Goal: Task Accomplishment & Management: Manage account settings

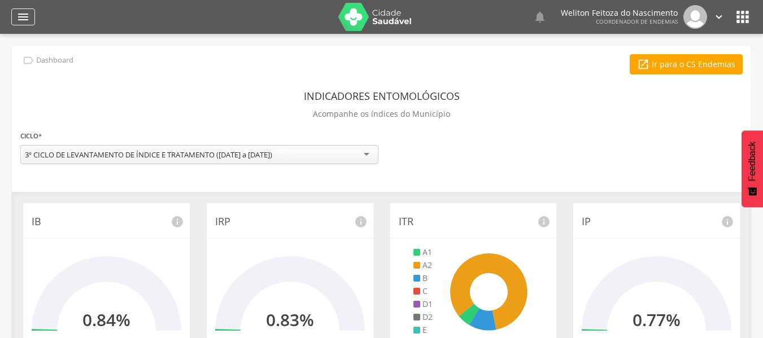
click at [19, 17] on icon "" at bounding box center [23, 17] width 14 height 14
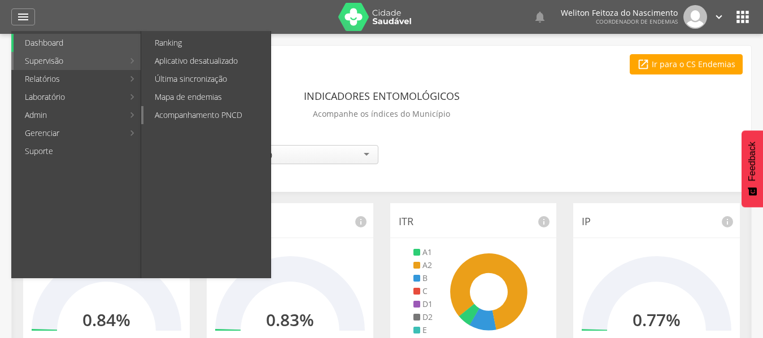
click at [214, 108] on link "Acompanhamento PNCD" at bounding box center [206, 115] width 127 height 18
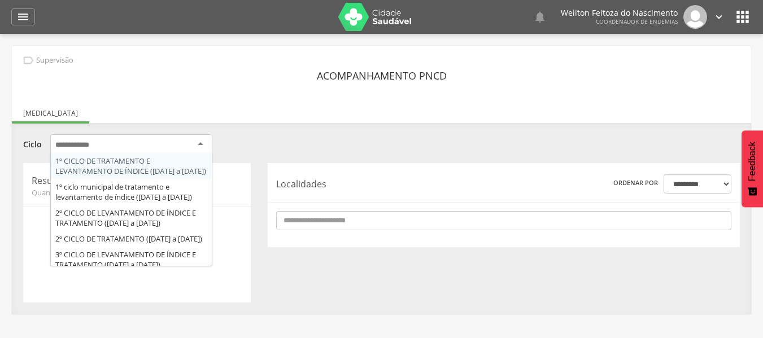
click at [198, 142] on div at bounding box center [131, 144] width 162 height 20
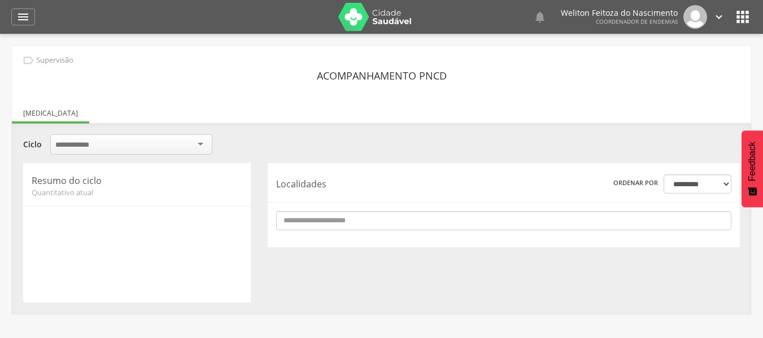
click at [157, 81] on div "Acompanhamento PNCD" at bounding box center [381, 76] width 722 height 20
click at [23, 16] on icon "" at bounding box center [23, 17] width 14 height 14
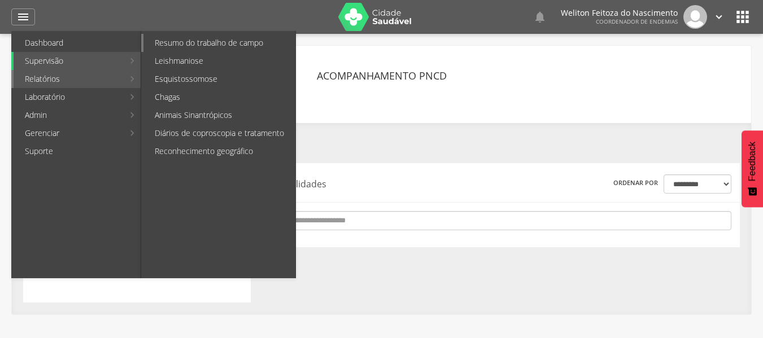
click at [220, 40] on link "Resumo do trabalho de campo" at bounding box center [219, 43] width 152 height 18
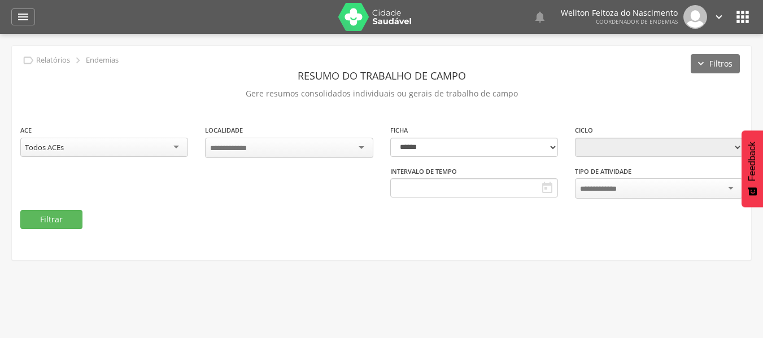
type input "**********"
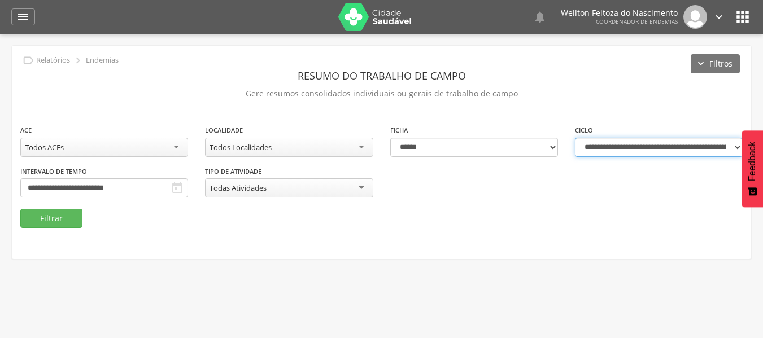
click at [737, 145] on select "**********" at bounding box center [659, 147] width 168 height 19
click at [26, 14] on icon "" at bounding box center [23, 17] width 14 height 14
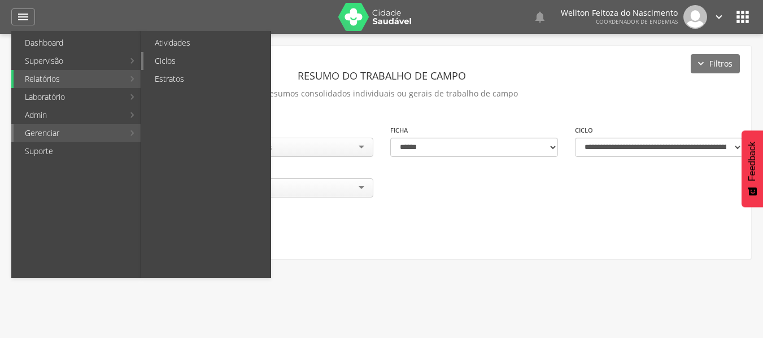
click at [185, 59] on link "Ciclos" at bounding box center [206, 61] width 127 height 18
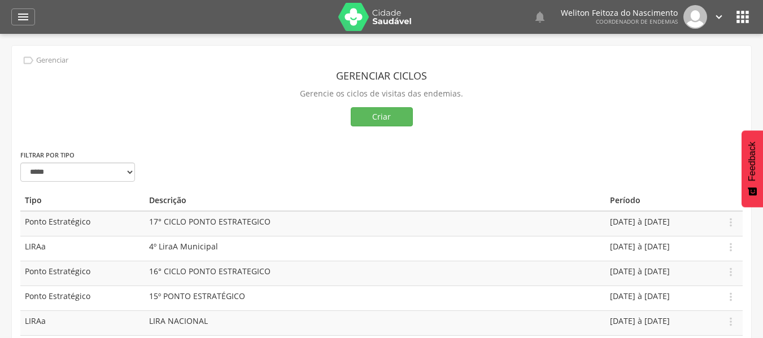
click at [378, 132] on div "Gerenciar ciclos Gerencie os ciclos de visitas das endemias. Criar" at bounding box center [381, 101] width 722 height 95
click at [381, 116] on button "Criar" at bounding box center [382, 116] width 62 height 19
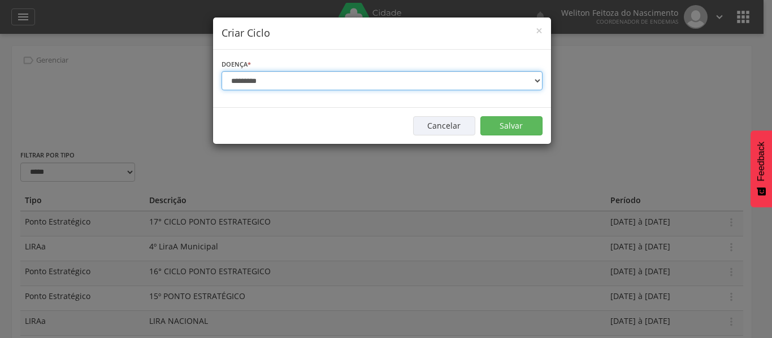
click at [536, 80] on select "**********" at bounding box center [381, 80] width 321 height 19
select select "*"
click at [221, 71] on select "**********" at bounding box center [381, 80] width 321 height 19
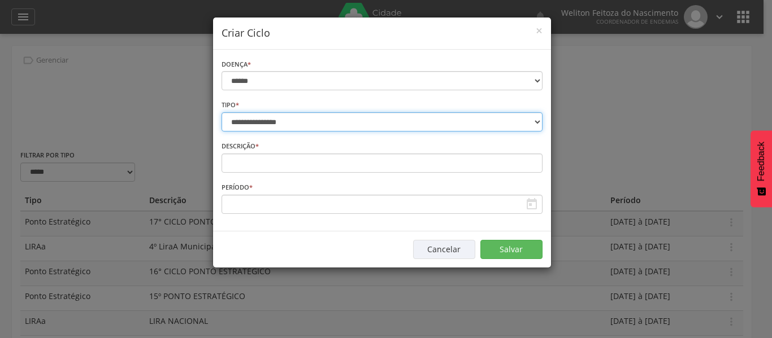
click at [536, 119] on select "**********" at bounding box center [381, 121] width 321 height 19
click at [221, 112] on select "**********" at bounding box center [381, 121] width 321 height 19
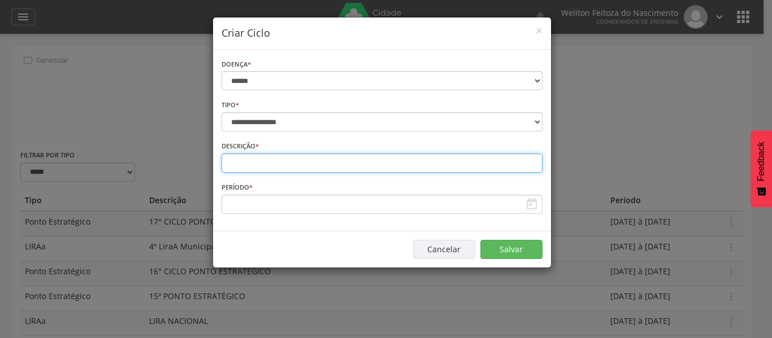
click at [237, 171] on input "text" at bounding box center [381, 163] width 321 height 19
type input "**********"
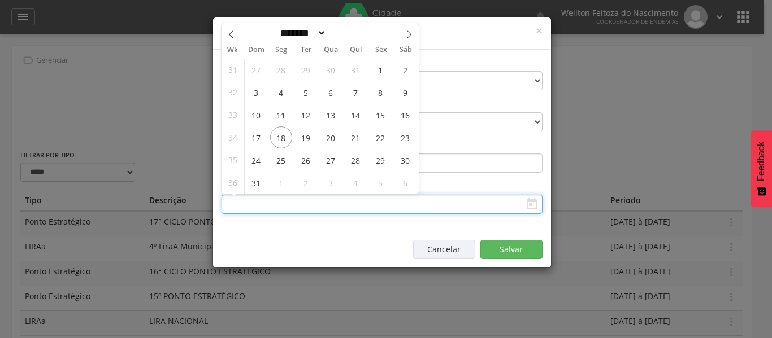
click at [228, 207] on input "text" at bounding box center [381, 204] width 321 height 19
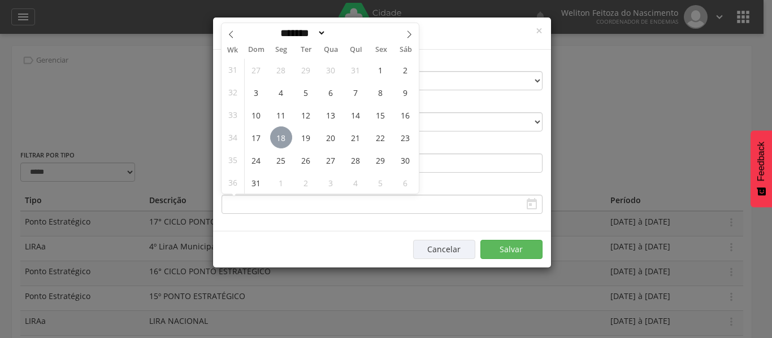
click at [284, 135] on span "18" at bounding box center [281, 138] width 22 height 22
type input "**********"
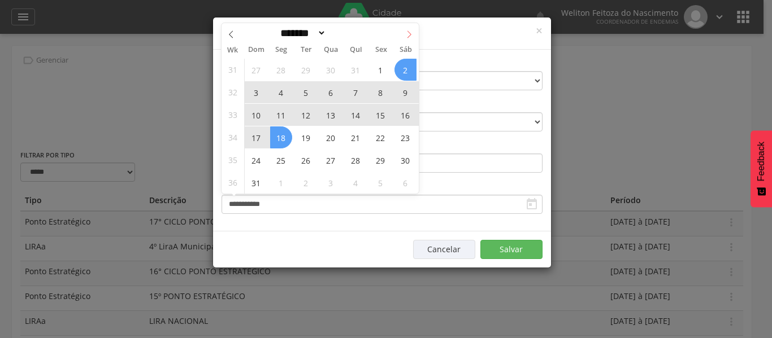
click at [407, 29] on span at bounding box center [408, 32] width 19 height 19
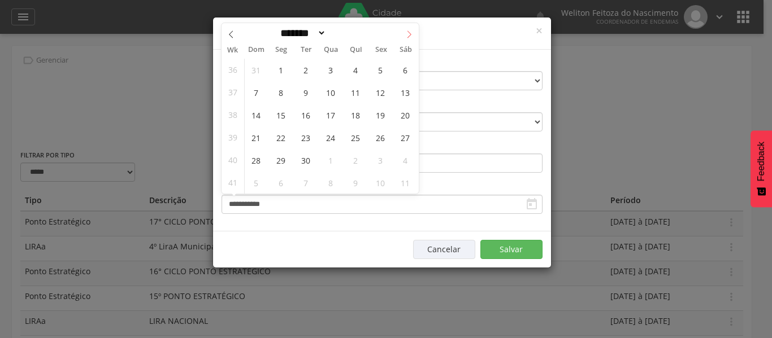
click at [409, 33] on icon at bounding box center [409, 34] width 4 height 7
select select "*"
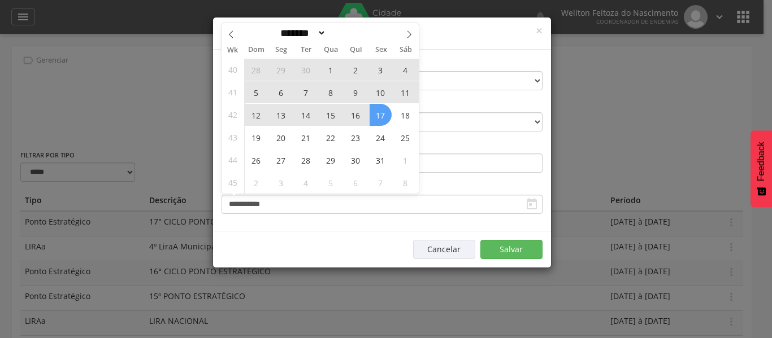
click at [381, 116] on span "17" at bounding box center [380, 115] width 22 height 22
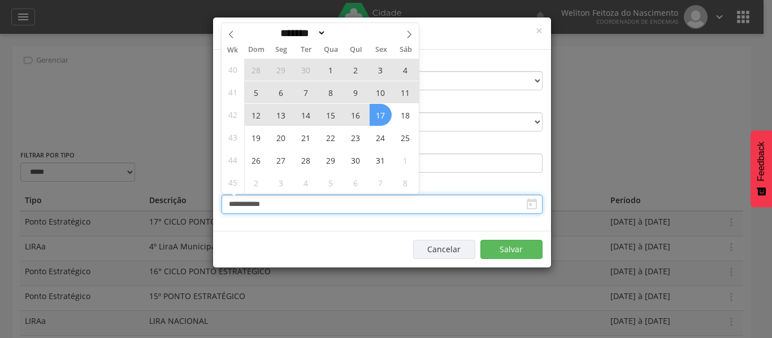
type input "**********"
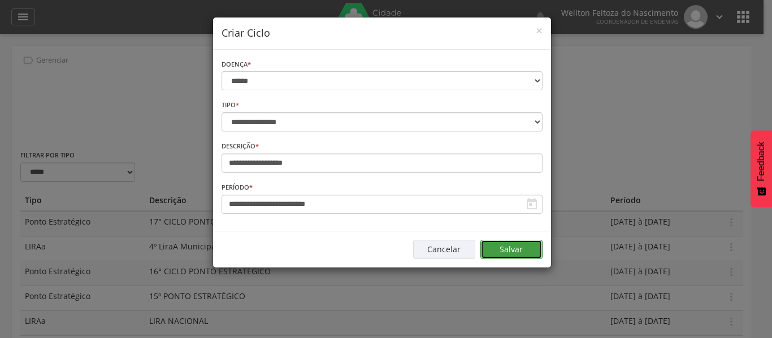
click at [515, 245] on button "Salvar" at bounding box center [511, 249] width 62 height 19
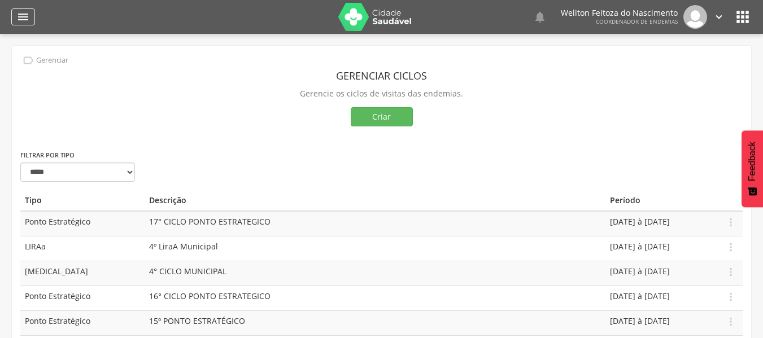
click at [24, 18] on icon "" at bounding box center [23, 17] width 14 height 14
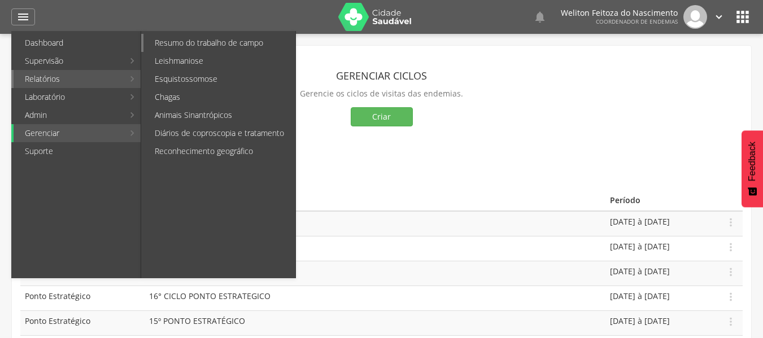
click at [234, 42] on link "Resumo do trabalho de campo" at bounding box center [219, 43] width 152 height 18
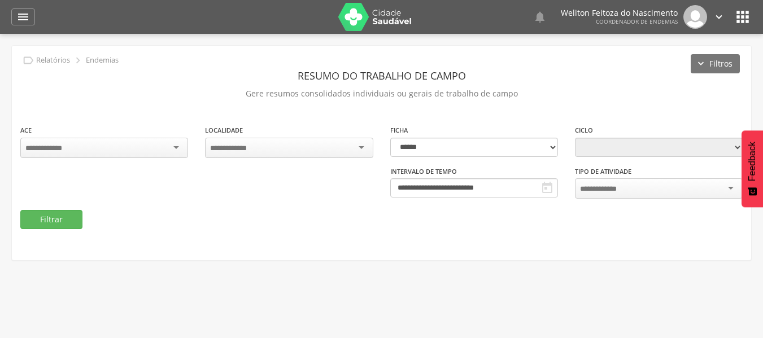
type input "**********"
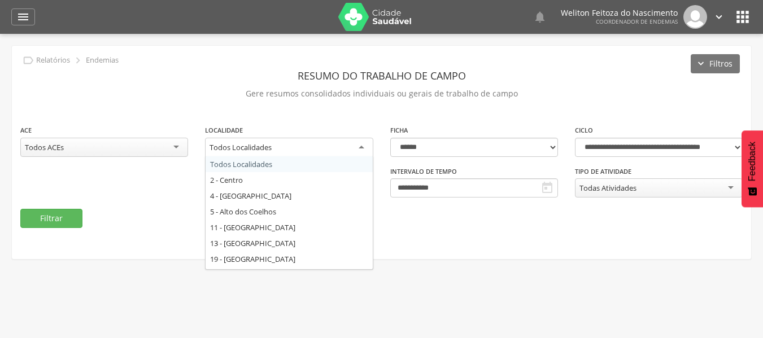
click at [362, 145] on div "Todos Localidades" at bounding box center [289, 148] width 168 height 20
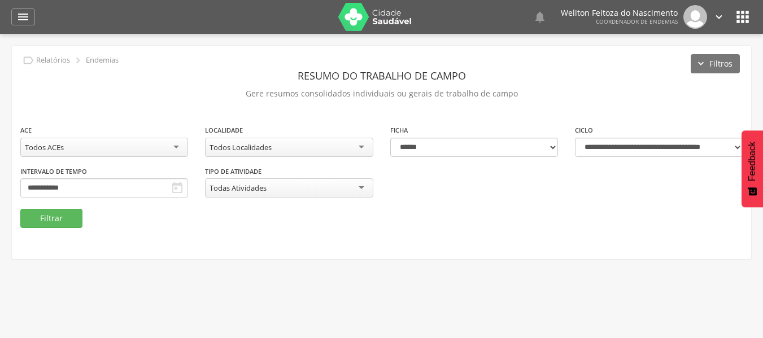
click at [362, 145] on div "Todos Localidades" at bounding box center [289, 147] width 168 height 19
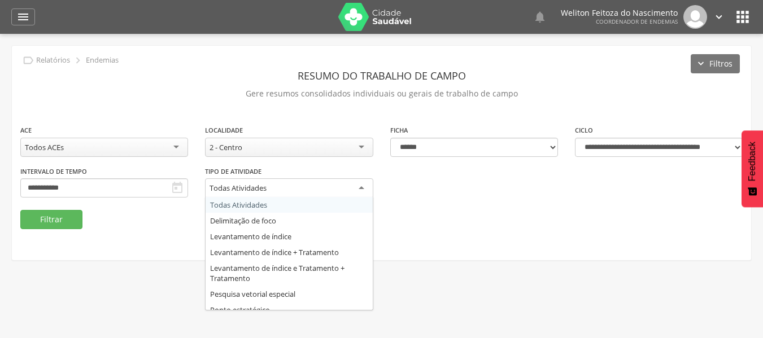
click at [359, 188] on div "Todas Atividades" at bounding box center [289, 189] width 168 height 20
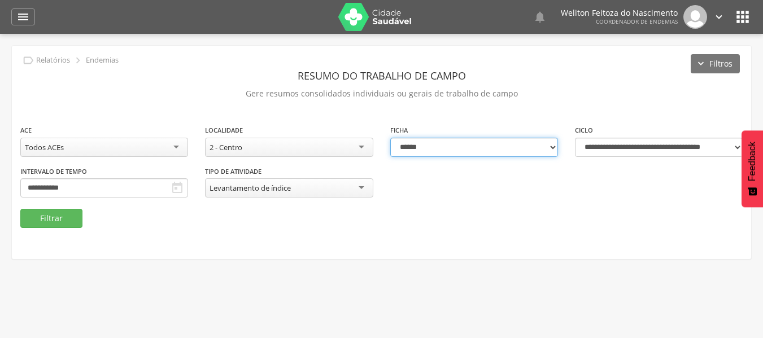
click at [552, 147] on select "**********" at bounding box center [474, 147] width 168 height 19
select select "*"
click at [390, 138] on select "**********" at bounding box center [474, 147] width 168 height 19
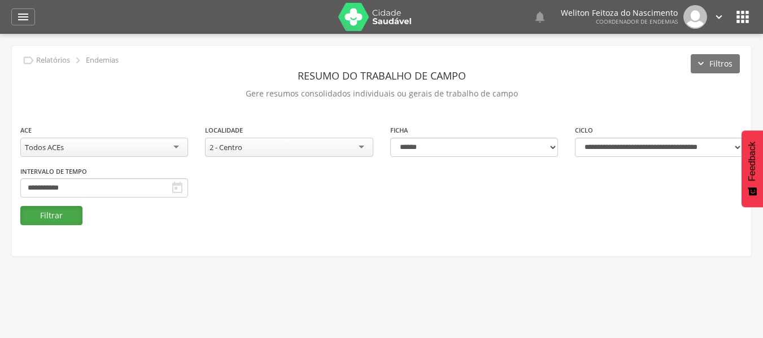
click at [48, 216] on button "Filtrar" at bounding box center [51, 215] width 62 height 19
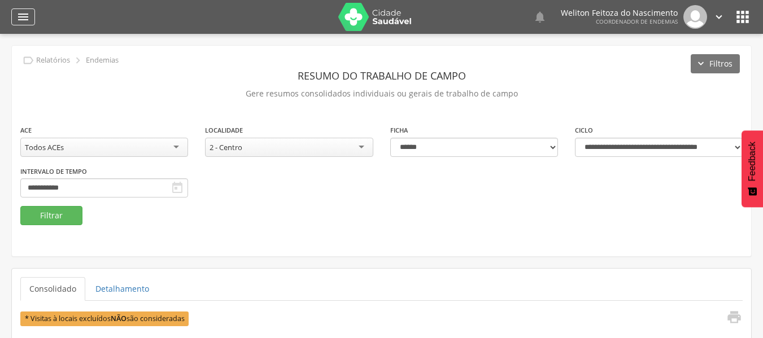
click at [24, 15] on icon "" at bounding box center [23, 17] width 14 height 14
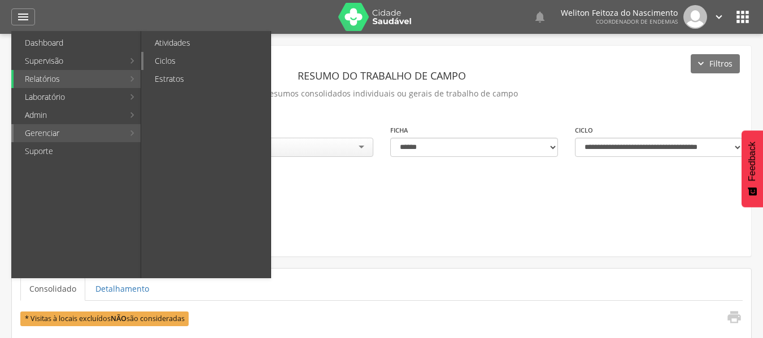
click at [171, 59] on link "Ciclos" at bounding box center [206, 61] width 127 height 18
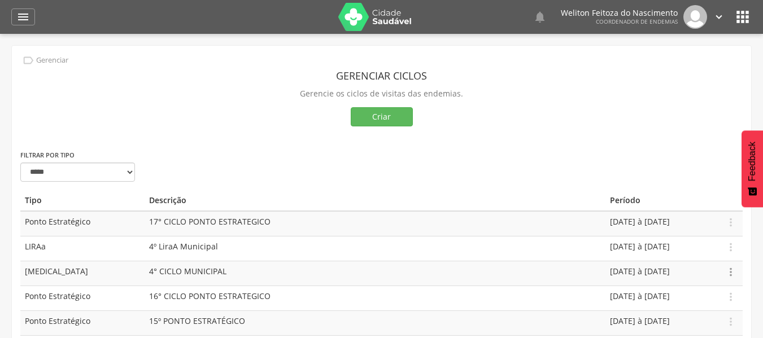
click at [732, 273] on icon "" at bounding box center [731, 272] width 12 height 12
click at [674, 238] on link "Editar" at bounding box center [691, 240] width 89 height 14
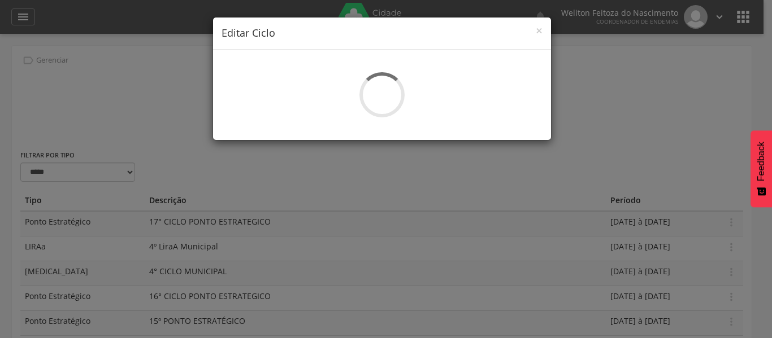
select select "*"
type input "**********"
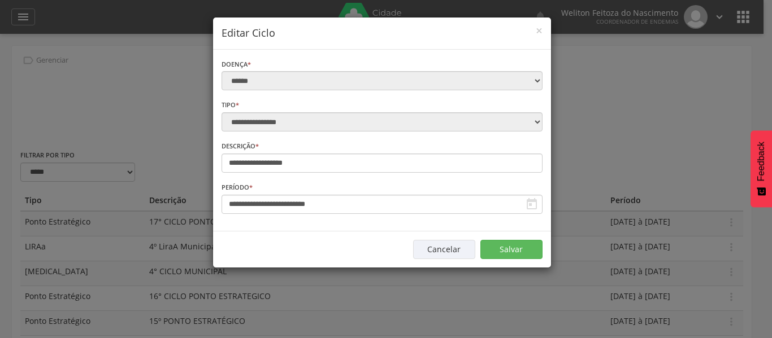
click at [532, 204] on icon "" at bounding box center [532, 205] width 14 height 14
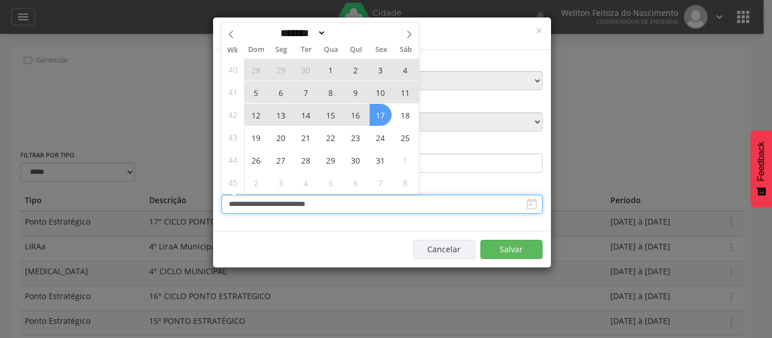
click at [415, 203] on input "**********" at bounding box center [381, 204] width 321 height 19
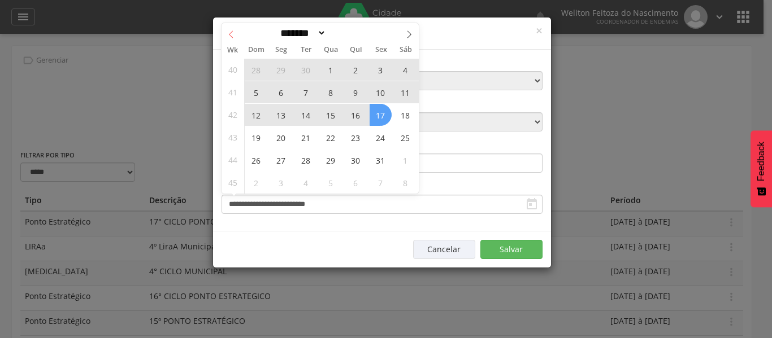
click at [233, 36] on icon at bounding box center [231, 35] width 8 height 8
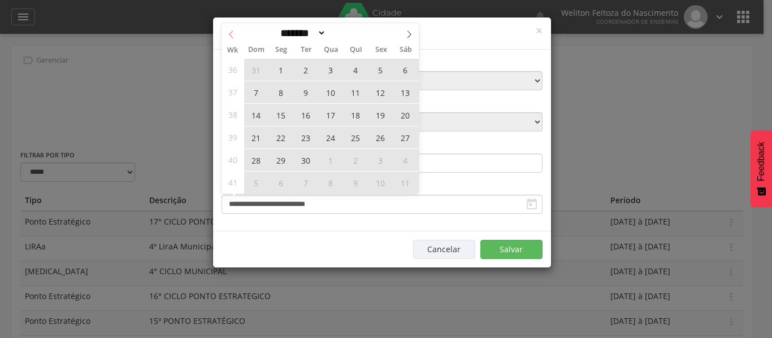
click at [233, 36] on icon at bounding box center [231, 35] width 8 height 8
select select "*"
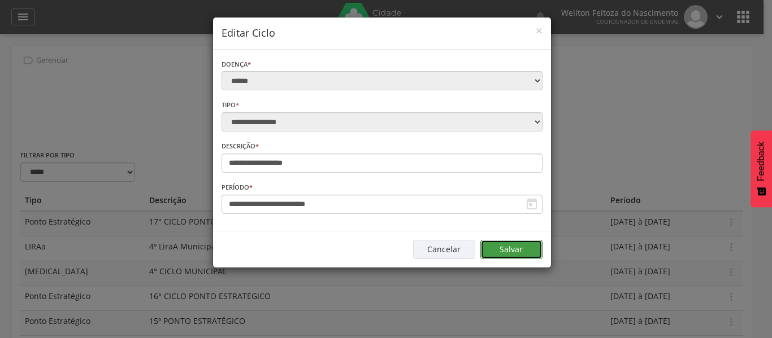
click at [510, 249] on button "Salvar" at bounding box center [511, 249] width 62 height 19
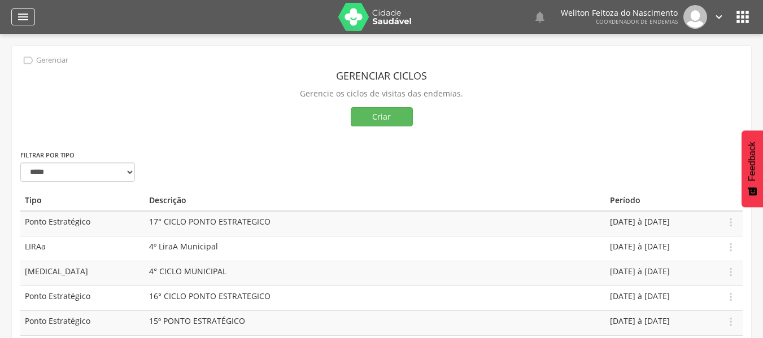
click at [18, 14] on icon "" at bounding box center [23, 17] width 14 height 14
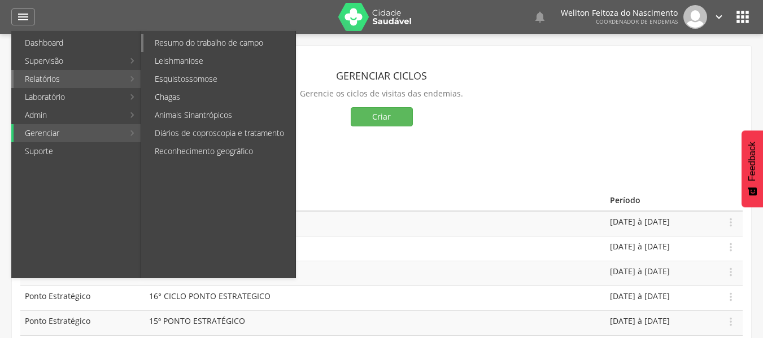
click at [216, 44] on link "Resumo do trabalho de campo" at bounding box center [219, 43] width 152 height 18
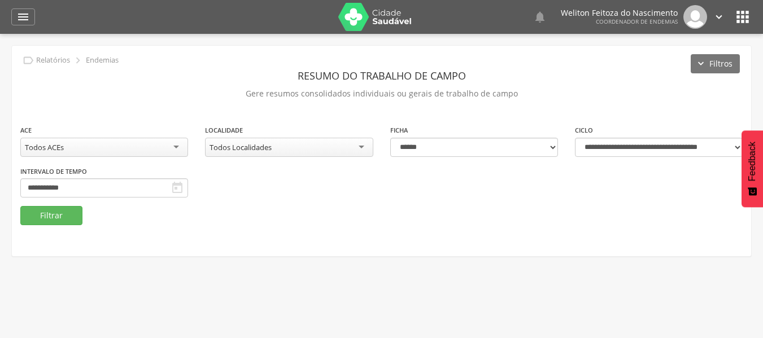
scroll to position [393, 0]
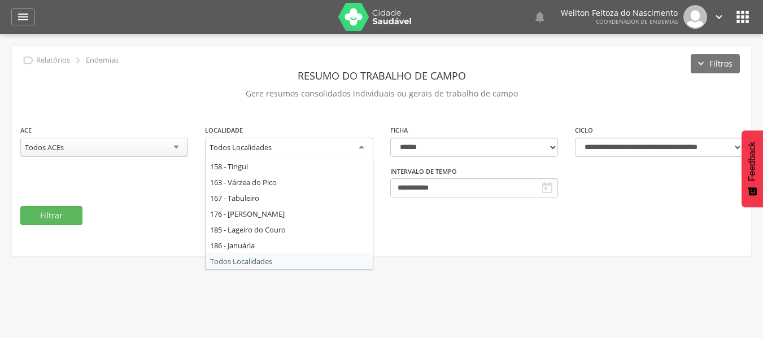
click at [361, 145] on div "Todos Localidades" at bounding box center [289, 148] width 168 height 20
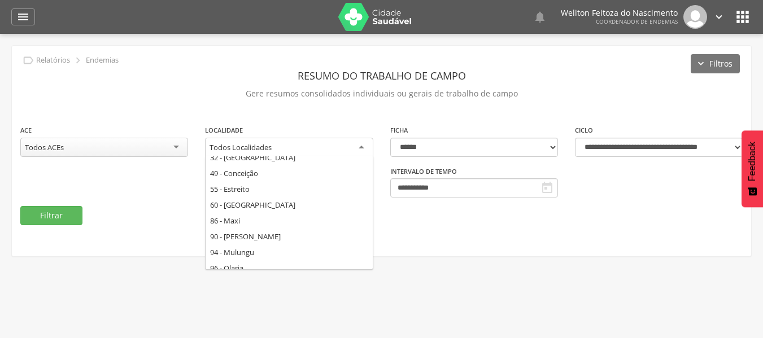
scroll to position [0, 0]
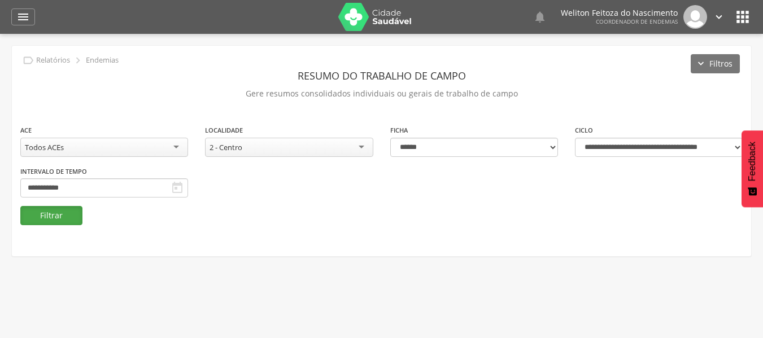
click at [50, 213] on button "Filtrar" at bounding box center [51, 215] width 62 height 19
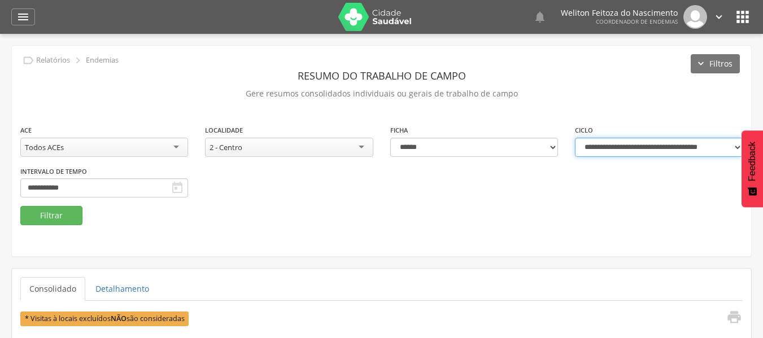
click at [736, 147] on select "**********" at bounding box center [659, 147] width 168 height 19
click at [571, 218] on fieldset "**********" at bounding box center [381, 174] width 722 height 101
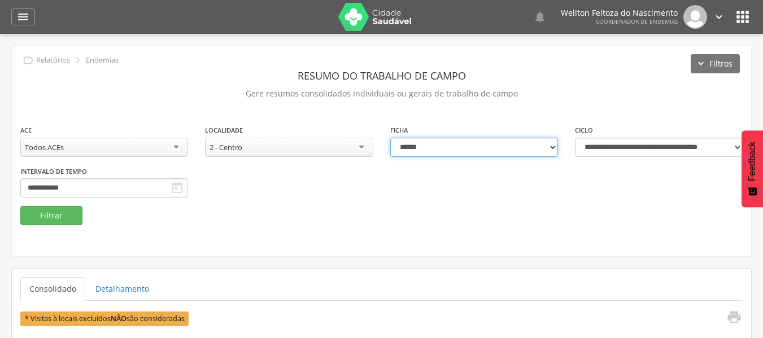
click at [555, 146] on select "**********" at bounding box center [474, 147] width 168 height 19
select select "*"
click at [390, 138] on select "**********" at bounding box center [474, 147] width 168 height 19
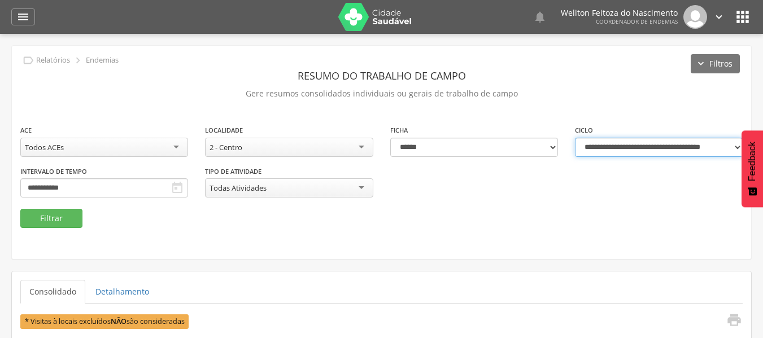
click at [734, 146] on select "**********" at bounding box center [659, 147] width 168 height 19
select select "**********"
click at [575, 138] on select "**********" at bounding box center [659, 147] width 168 height 19
type input "**********"
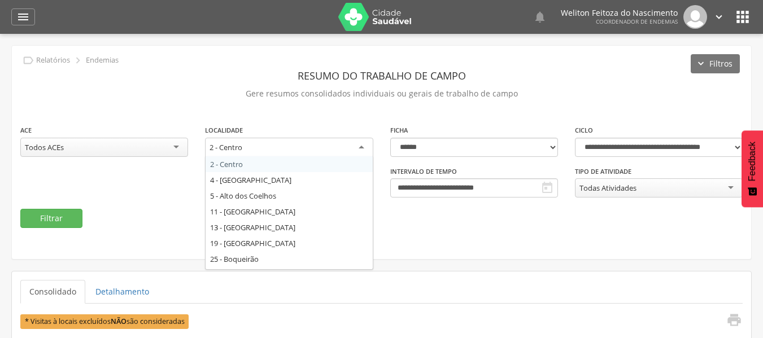
click at [291, 145] on div "2 - Centro" at bounding box center [289, 148] width 168 height 20
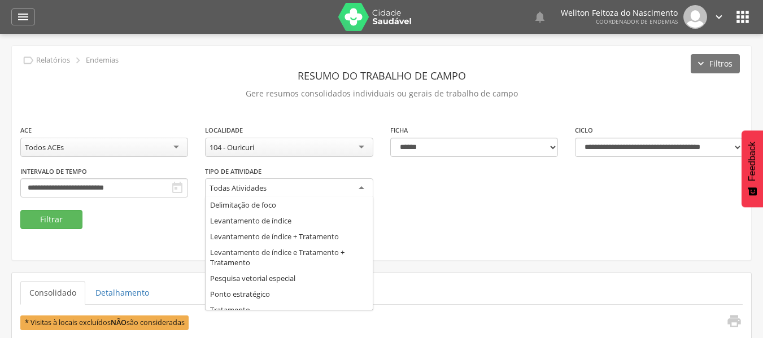
scroll to position [24, 0]
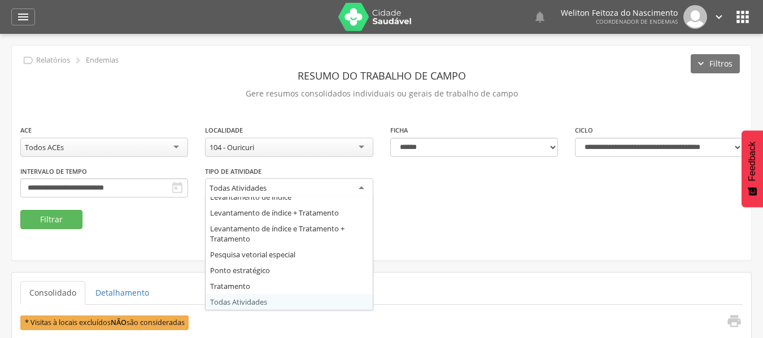
click at [282, 193] on div "Todas Atividades" at bounding box center [289, 189] width 168 height 20
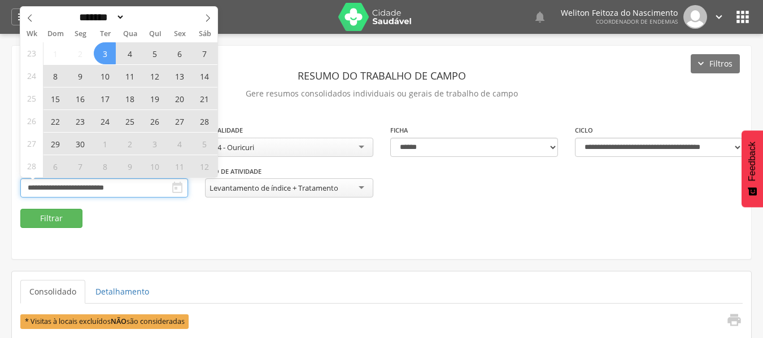
click at [143, 186] on input "**********" at bounding box center [104, 188] width 168 height 19
click at [204, 16] on icon at bounding box center [208, 18] width 8 height 8
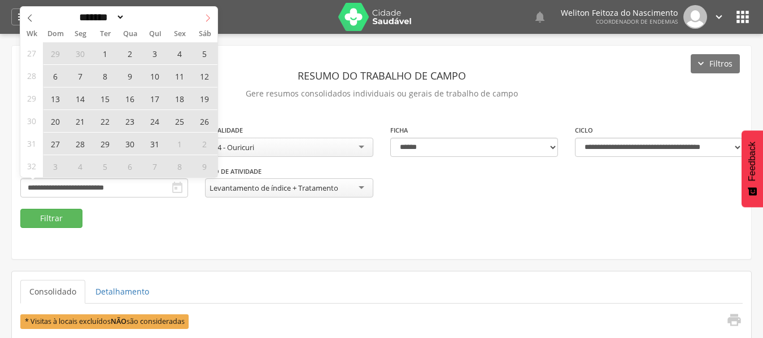
click at [204, 16] on icon at bounding box center [208, 18] width 8 height 8
select select "*"
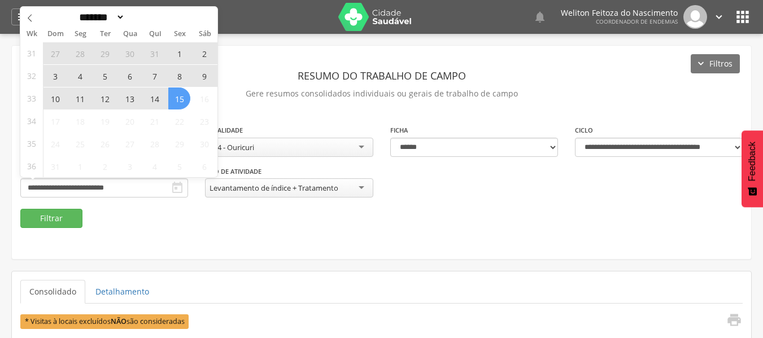
click at [154, 76] on span "7" at bounding box center [154, 76] width 22 height 22
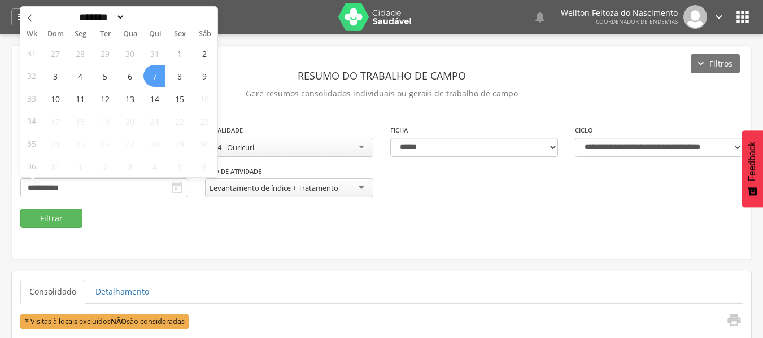
click at [154, 76] on span "7" at bounding box center [154, 76] width 22 height 22
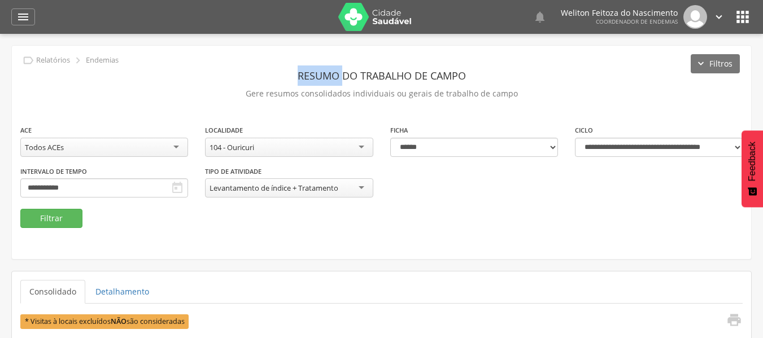
click at [154, 76] on header "Resumo do Trabalho de Campo" at bounding box center [381, 76] width 722 height 20
click at [55, 217] on button "Filtrar" at bounding box center [51, 218] width 62 height 19
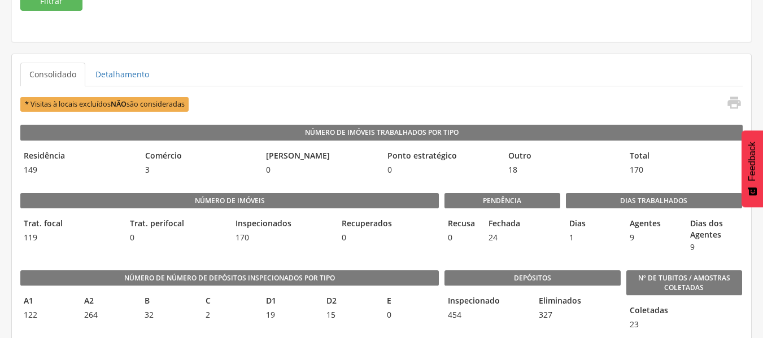
scroll to position [212, 0]
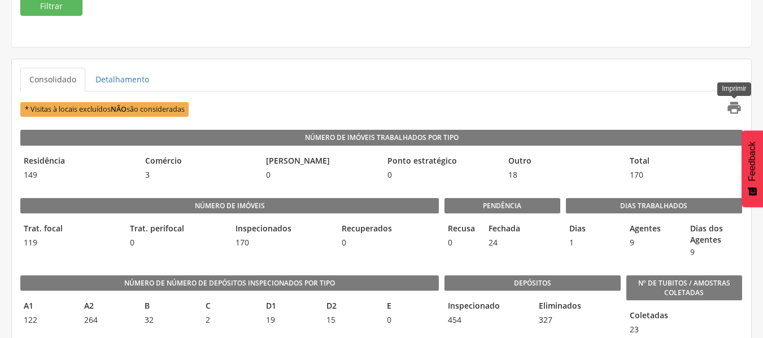
click at [731, 102] on icon "" at bounding box center [734, 108] width 16 height 16
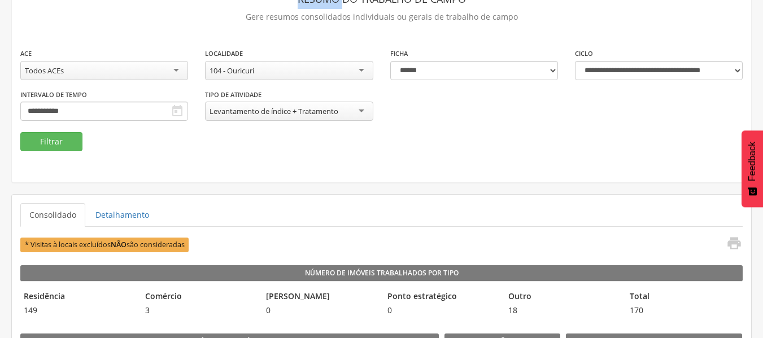
scroll to position [54, 0]
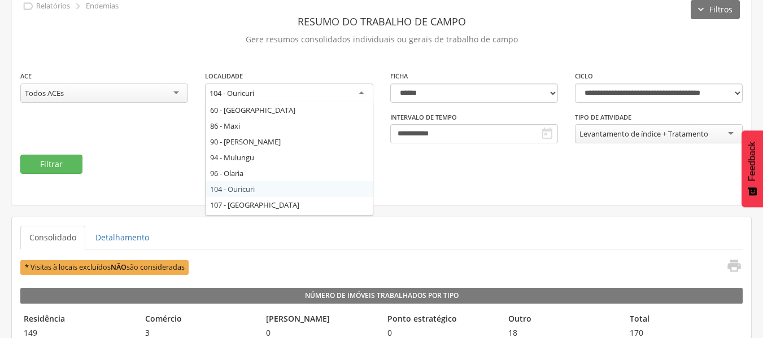
click at [329, 94] on div "104 - Ouricuri" at bounding box center [289, 94] width 168 height 20
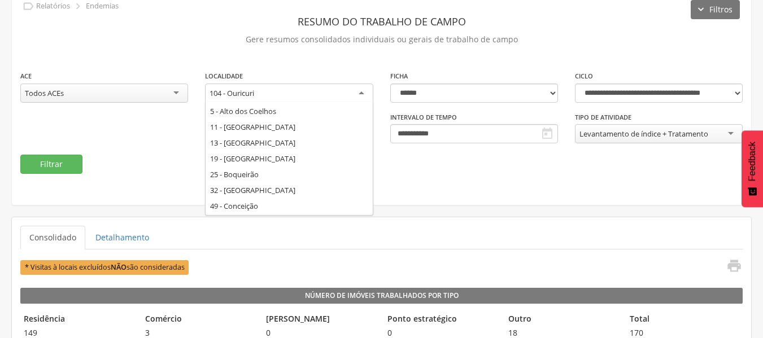
scroll to position [0, 0]
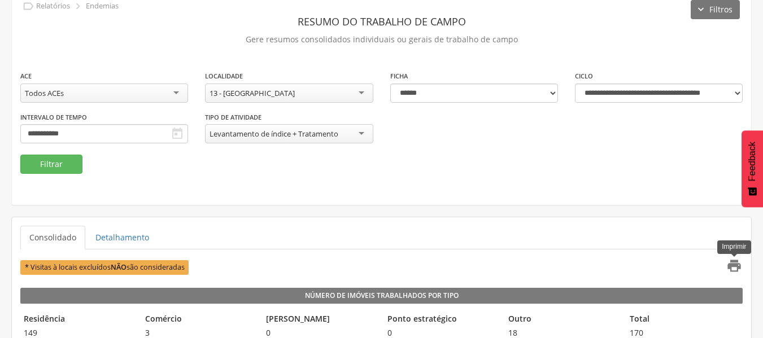
click at [733, 266] on icon "" at bounding box center [734, 266] width 16 height 16
click at [58, 163] on button "Filtrar" at bounding box center [51, 164] width 62 height 19
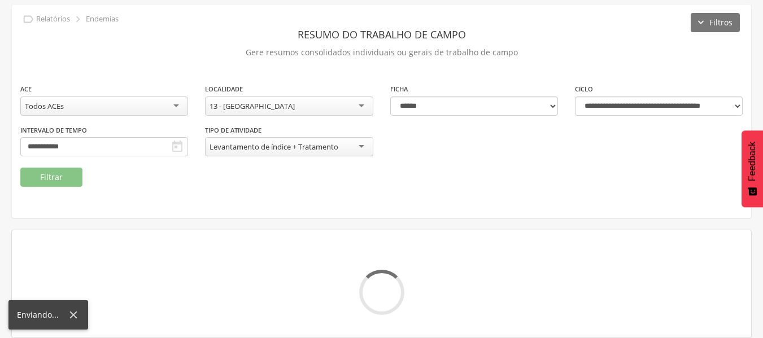
scroll to position [54, 0]
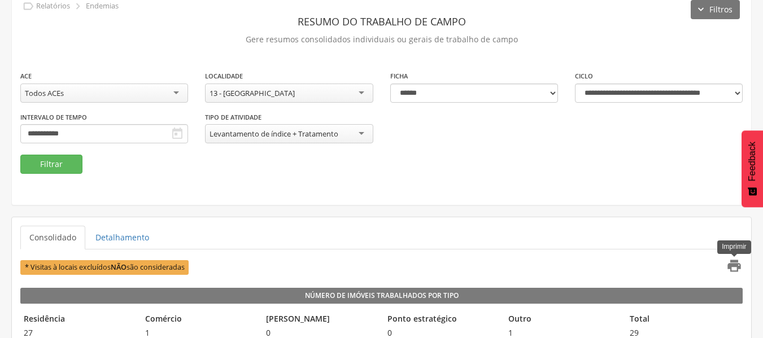
click at [731, 265] on icon "" at bounding box center [734, 266] width 16 height 16
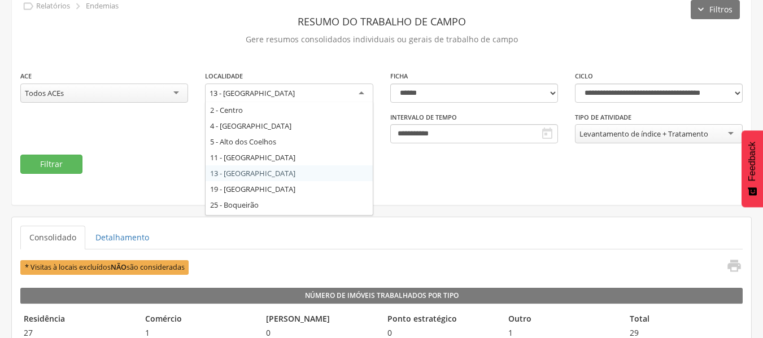
click at [298, 90] on div "13 - [GEOGRAPHIC_DATA]" at bounding box center [289, 94] width 168 height 20
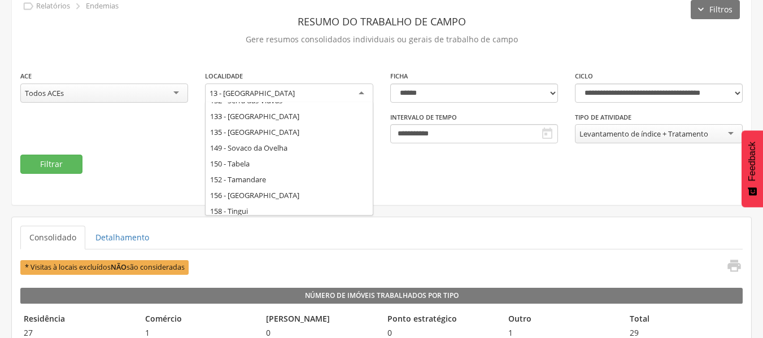
scroll to position [316, 0]
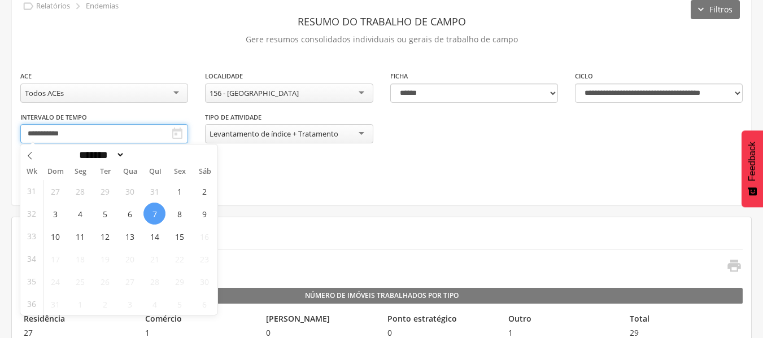
click at [123, 135] on input "**********" at bounding box center [104, 133] width 168 height 19
click at [181, 214] on span "8" at bounding box center [179, 214] width 22 height 22
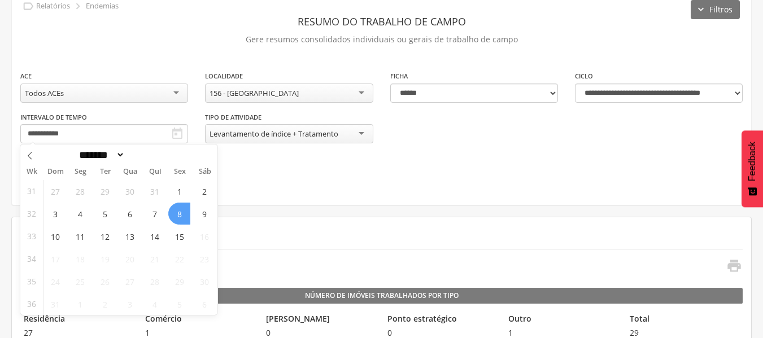
click at [181, 214] on span "8" at bounding box center [179, 214] width 22 height 22
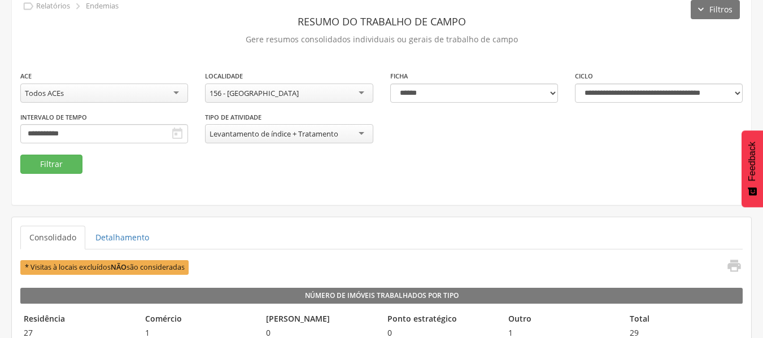
click at [45, 163] on button "Filtrar" at bounding box center [51, 164] width 62 height 19
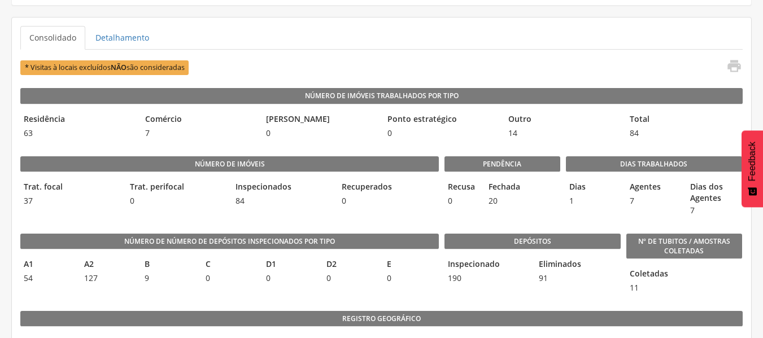
scroll to position [250, 0]
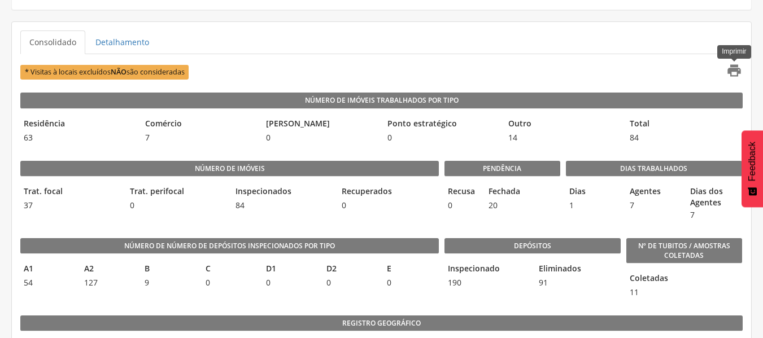
click at [732, 70] on icon "" at bounding box center [734, 71] width 16 height 16
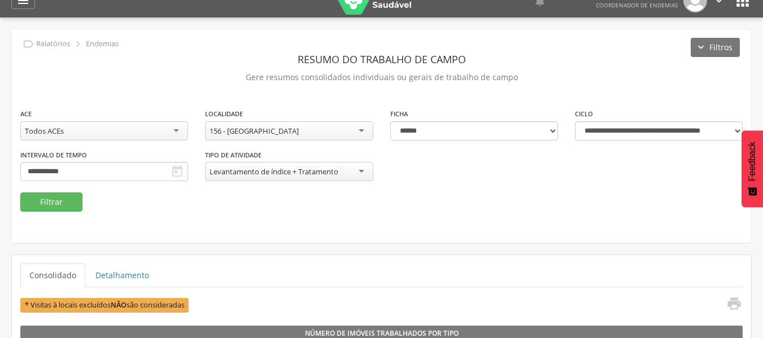
scroll to position [0, 0]
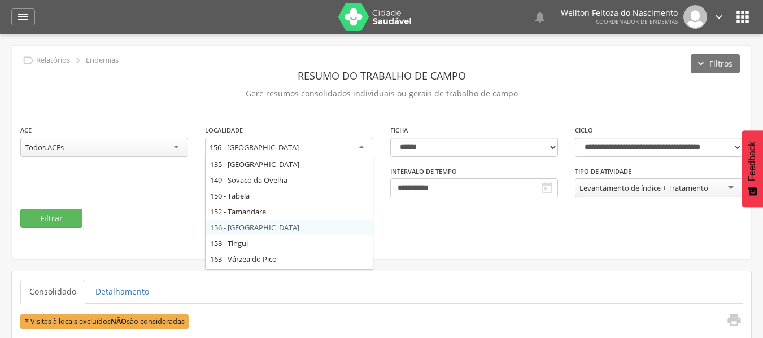
click at [314, 147] on div "156 - [GEOGRAPHIC_DATA]" at bounding box center [289, 148] width 168 height 20
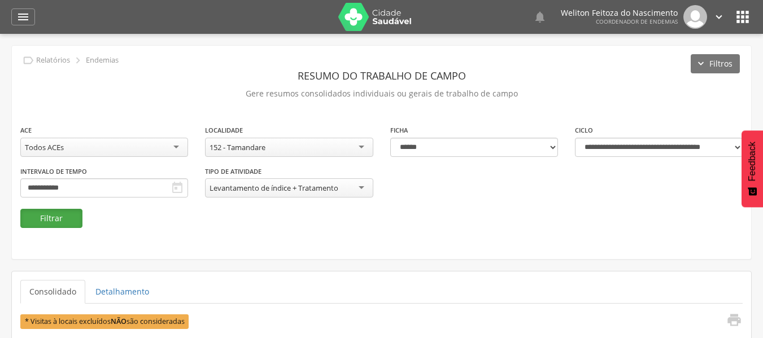
click at [49, 220] on button "Filtrar" at bounding box center [51, 218] width 62 height 19
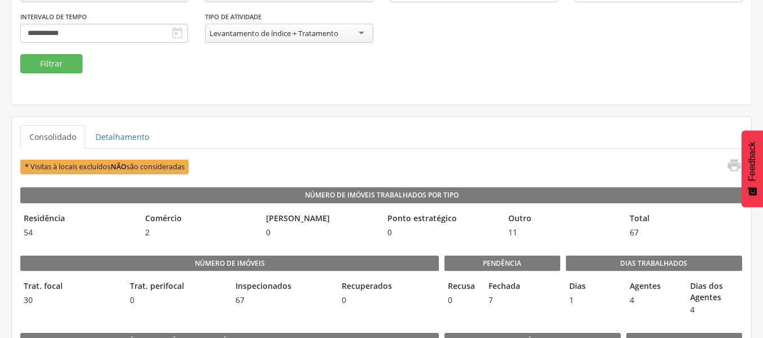
scroll to position [117, 0]
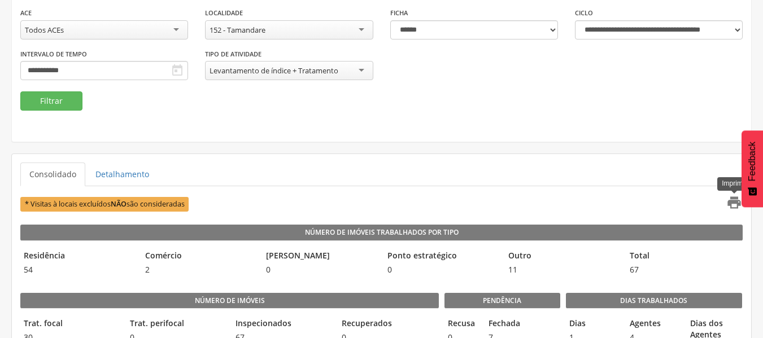
click at [733, 201] on icon "" at bounding box center [734, 203] width 16 height 16
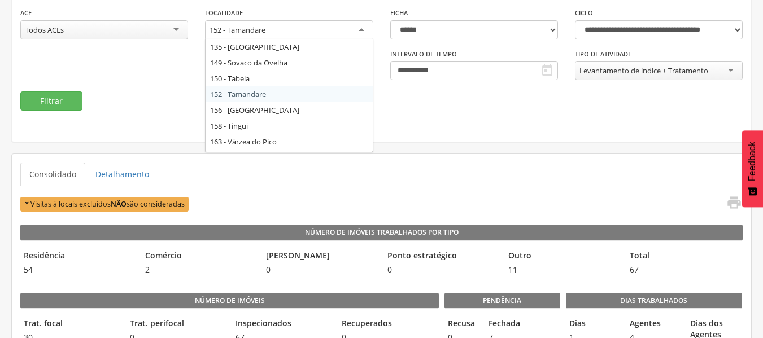
click at [336, 33] on div "152 - Tamandare" at bounding box center [289, 30] width 168 height 20
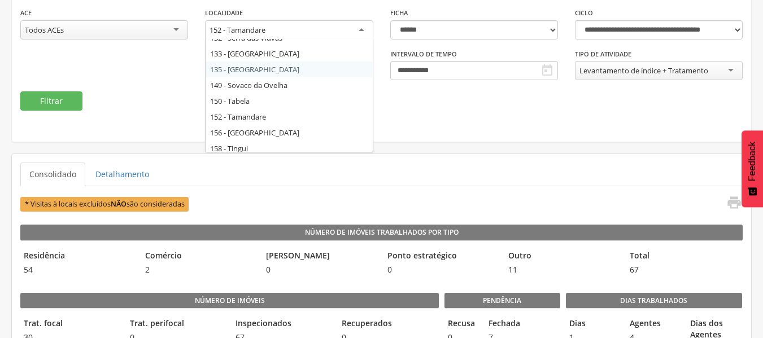
scroll to position [271, 0]
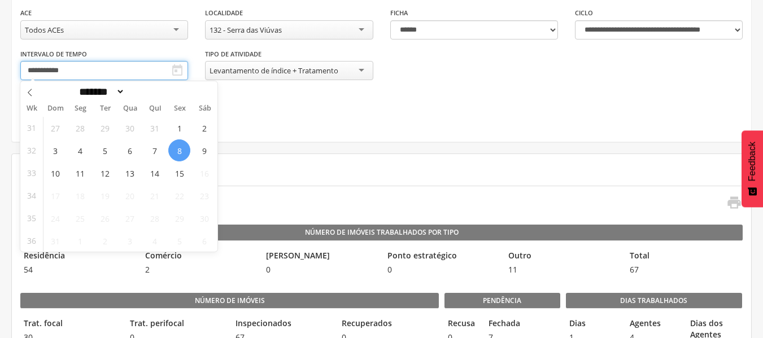
click at [136, 64] on input "**********" at bounding box center [104, 70] width 168 height 19
click at [77, 175] on span "11" at bounding box center [80, 173] width 22 height 22
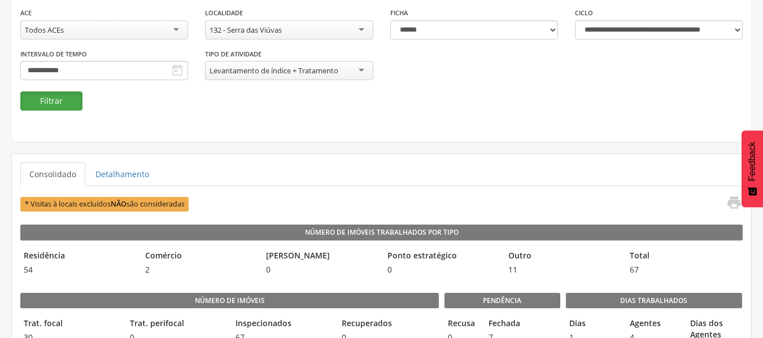
click at [50, 99] on button "Filtrar" at bounding box center [51, 101] width 62 height 19
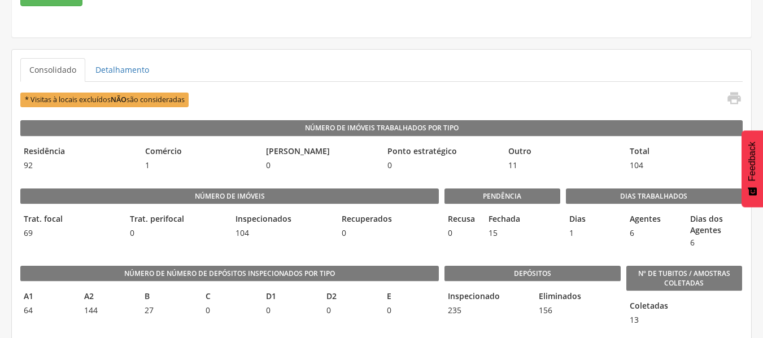
scroll to position [192, 0]
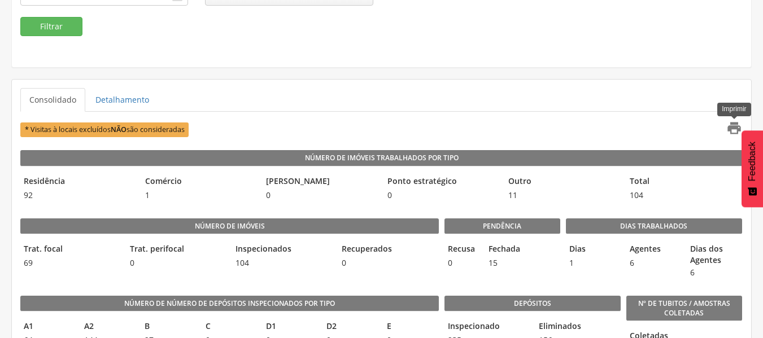
click at [731, 128] on icon "" at bounding box center [734, 128] width 16 height 16
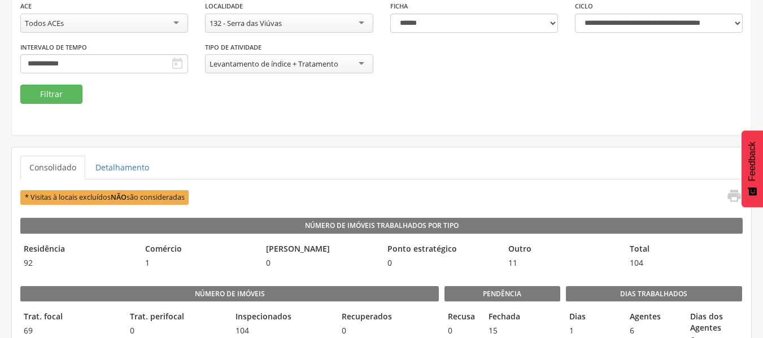
scroll to position [102, 0]
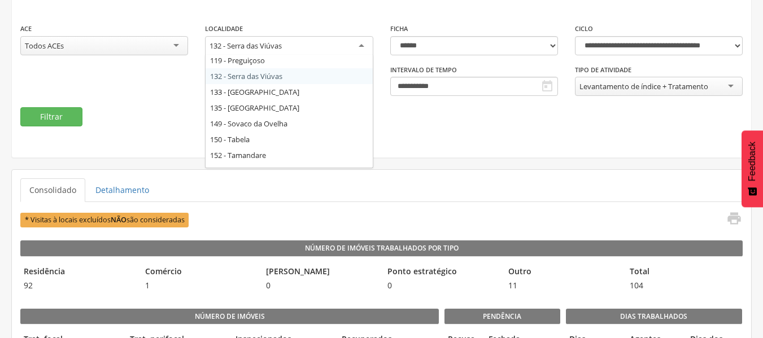
click at [329, 47] on div "132 - Serra das Viúvas" at bounding box center [289, 46] width 168 height 20
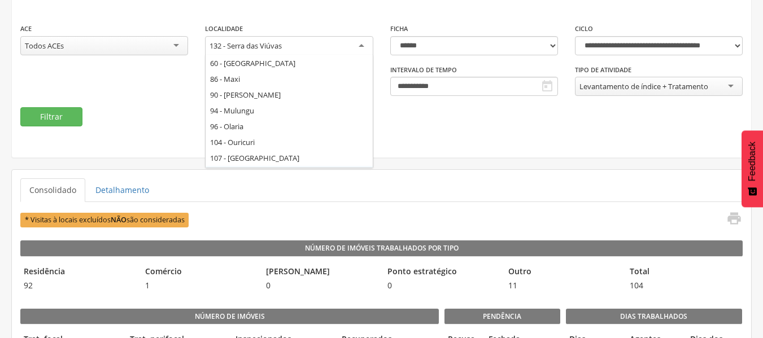
scroll to position [136, 0]
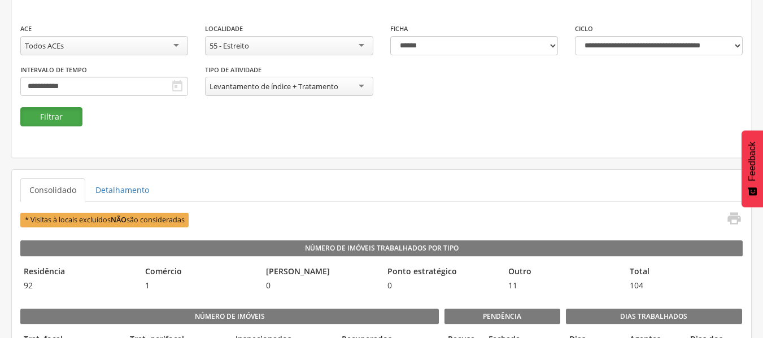
click at [50, 117] on button "Filtrar" at bounding box center [51, 116] width 62 height 19
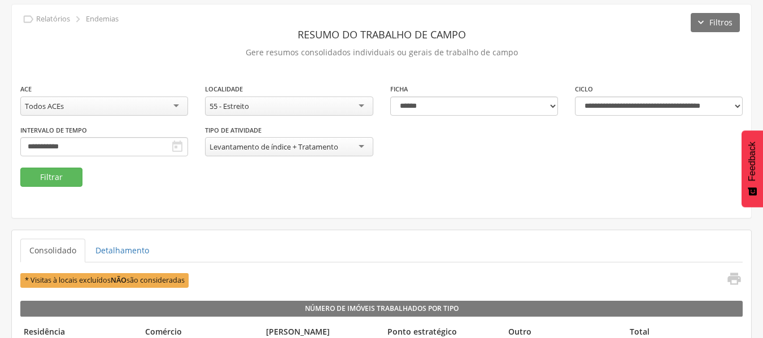
scroll to position [102, 0]
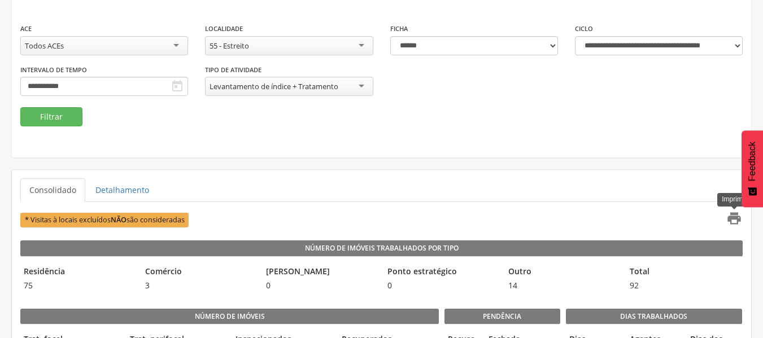
click at [732, 219] on icon "" at bounding box center [734, 219] width 16 height 16
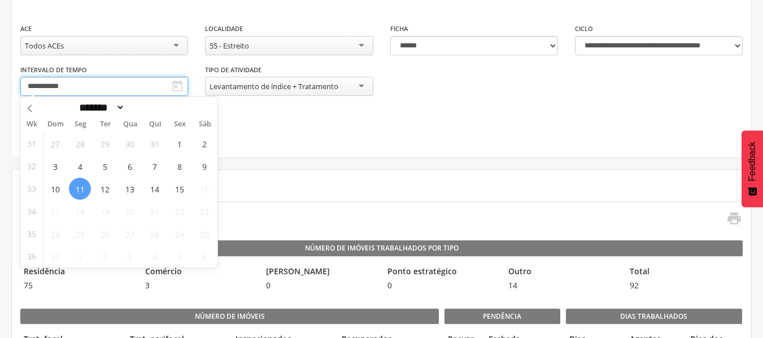
click at [133, 86] on input "**********" at bounding box center [104, 86] width 168 height 19
click at [107, 191] on span "12" at bounding box center [105, 189] width 22 height 22
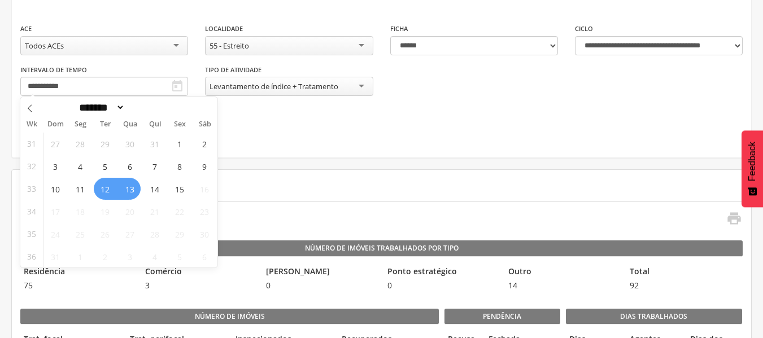
click at [127, 190] on span "13" at bounding box center [130, 189] width 22 height 22
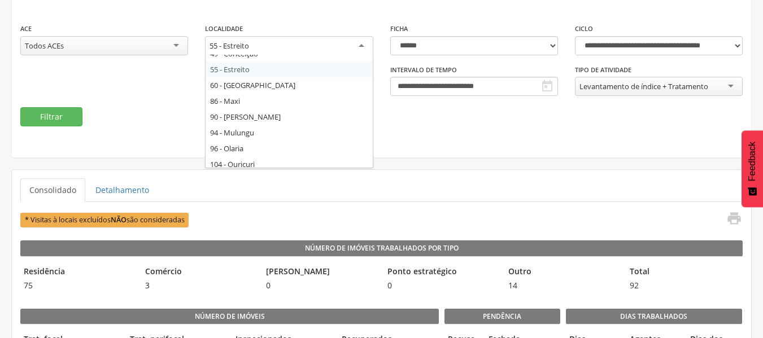
click at [303, 41] on div "55 - Estreito" at bounding box center [289, 46] width 168 height 20
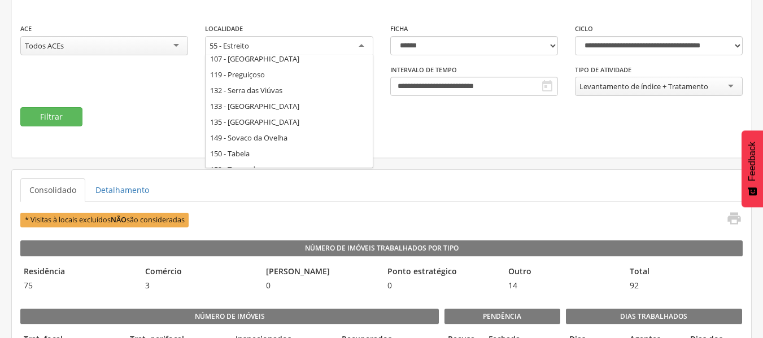
scroll to position [271, 0]
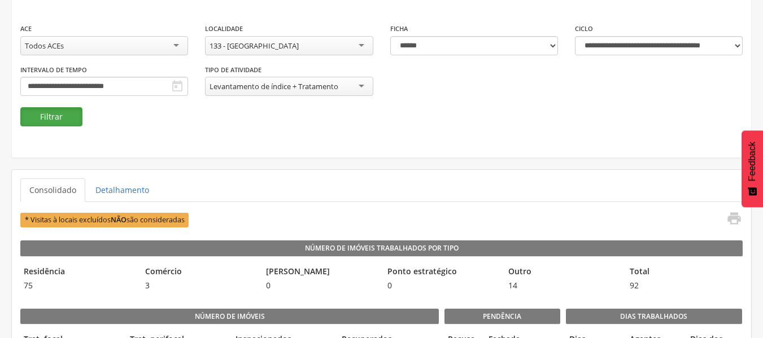
click at [51, 112] on button "Filtrar" at bounding box center [51, 116] width 62 height 19
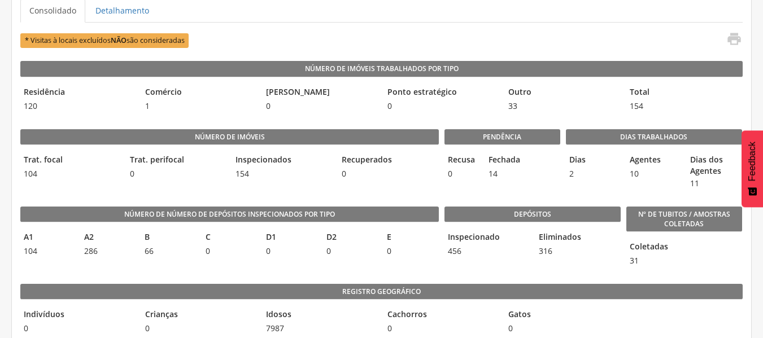
scroll to position [265, 0]
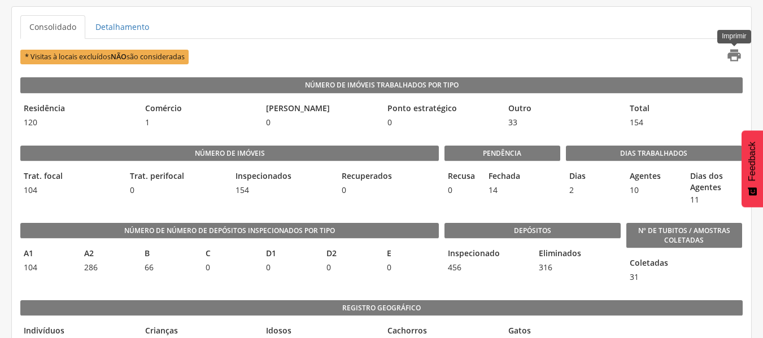
click at [731, 58] on icon "" at bounding box center [734, 55] width 16 height 16
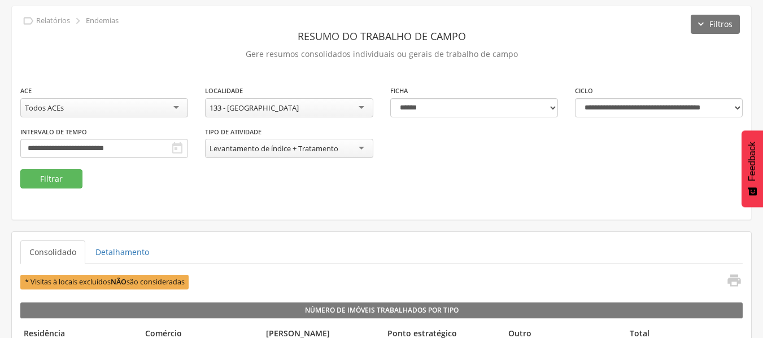
scroll to position [39, 0]
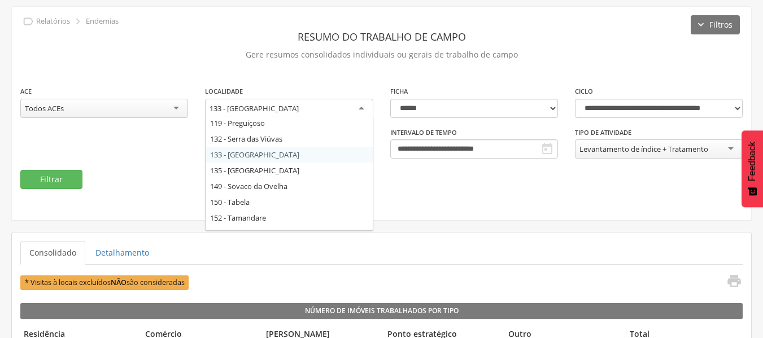
click at [295, 103] on div "133 - [GEOGRAPHIC_DATA]" at bounding box center [289, 109] width 168 height 20
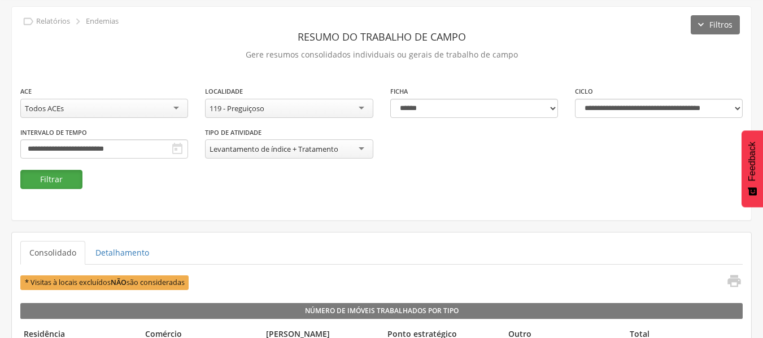
click at [51, 178] on button "Filtrar" at bounding box center [51, 179] width 62 height 19
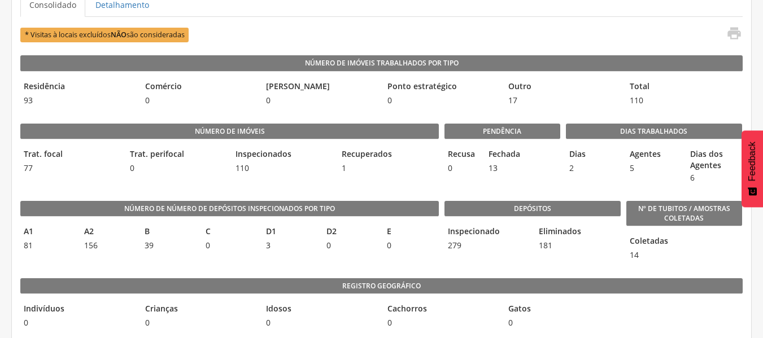
scroll to position [272, 0]
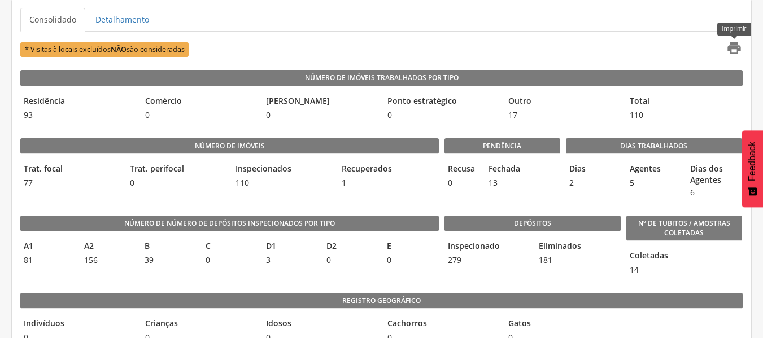
click at [737, 44] on icon "" at bounding box center [734, 48] width 16 height 16
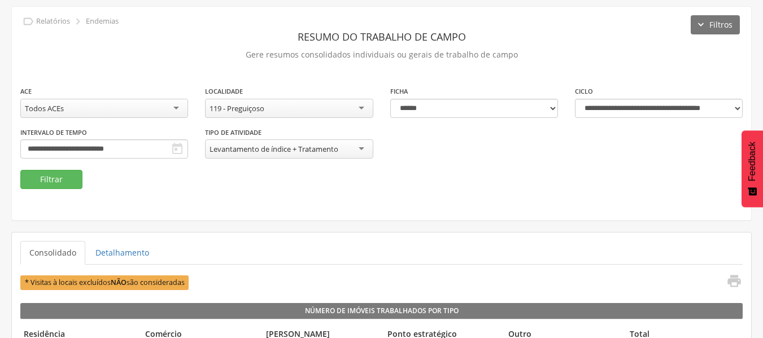
scroll to position [0, 0]
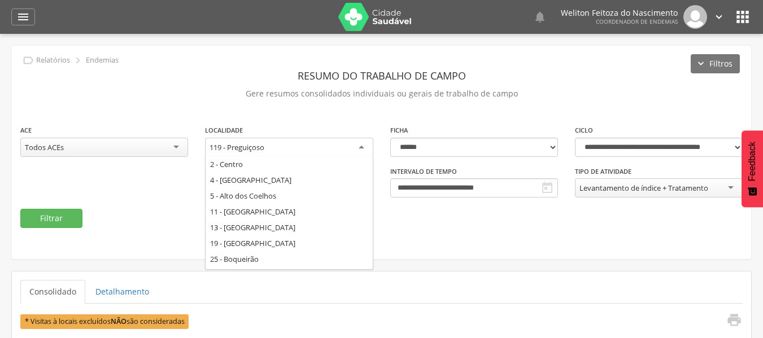
click at [314, 144] on div "119 - Preguiçoso" at bounding box center [289, 148] width 168 height 20
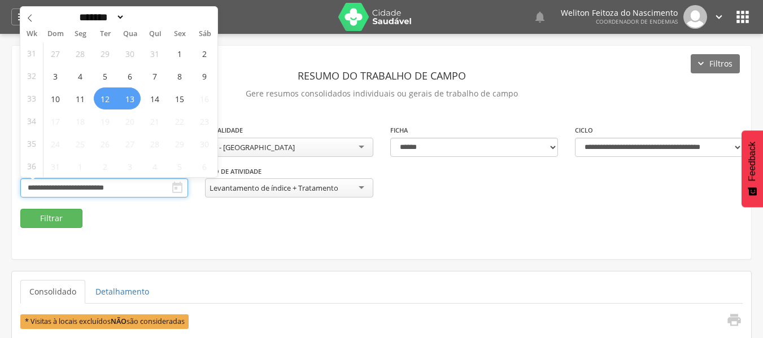
click at [129, 188] on input "**********" at bounding box center [104, 188] width 168 height 19
click at [129, 97] on span "13" at bounding box center [130, 99] width 22 height 22
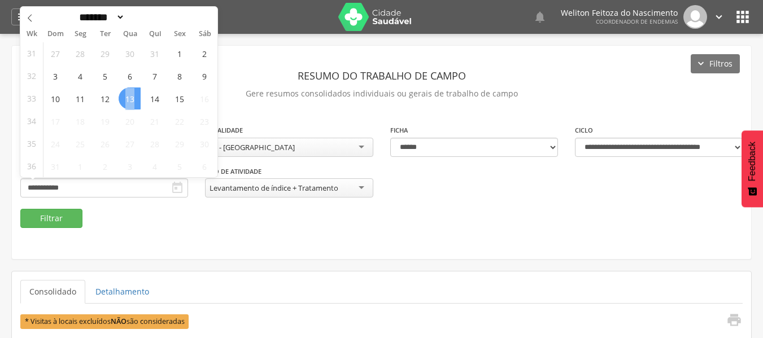
click at [129, 97] on span "13" at bounding box center [130, 99] width 22 height 22
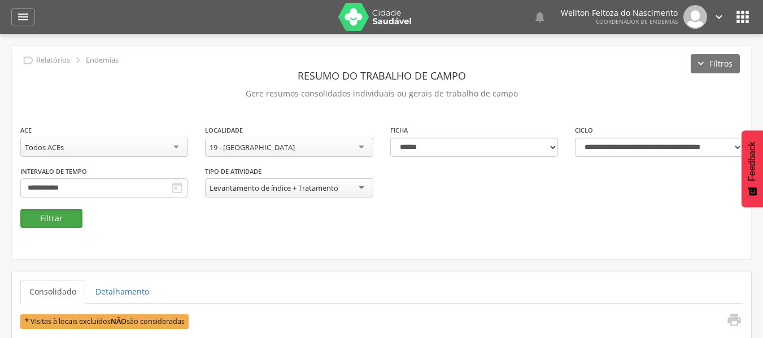
click at [56, 217] on button "Filtrar" at bounding box center [51, 218] width 62 height 19
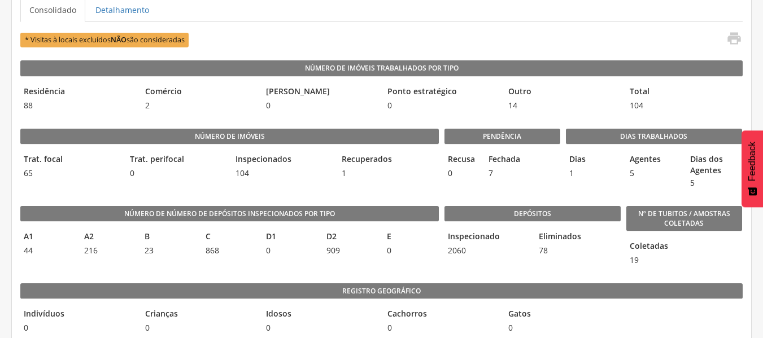
scroll to position [275, 0]
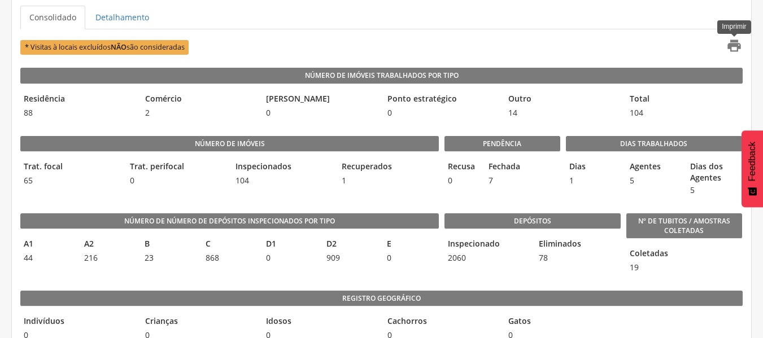
click at [733, 46] on icon "" at bounding box center [734, 46] width 16 height 16
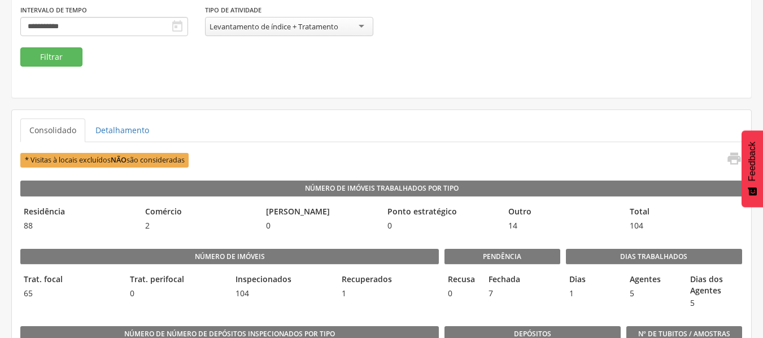
scroll to position [102, 0]
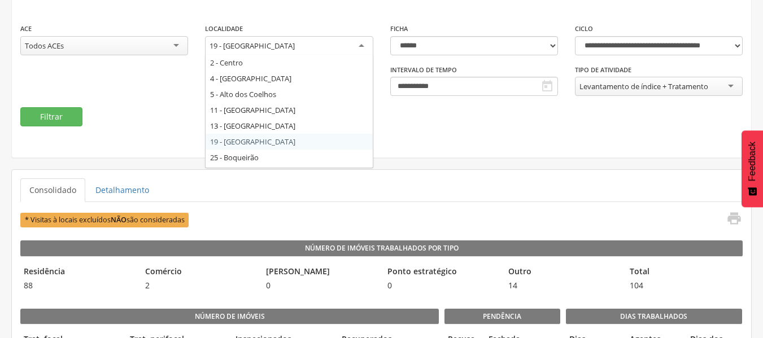
click at [347, 51] on div "19 - [GEOGRAPHIC_DATA]" at bounding box center [289, 46] width 168 height 20
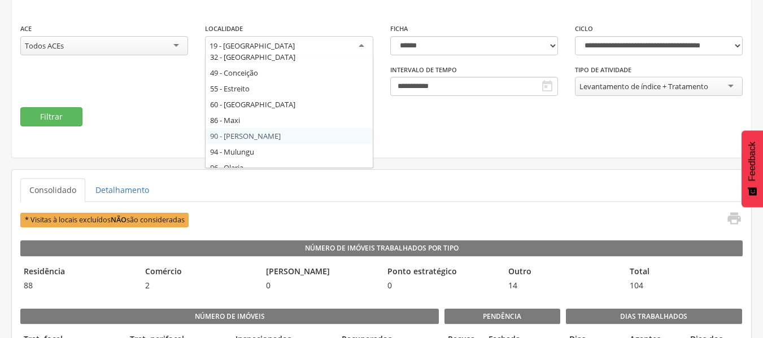
scroll to position [113, 0]
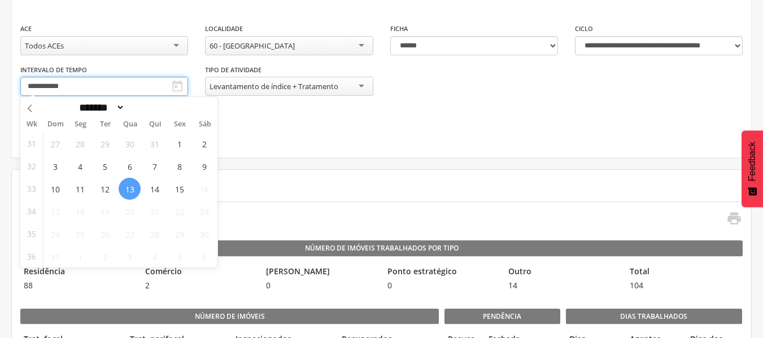
click at [132, 83] on input "**********" at bounding box center [104, 86] width 168 height 19
click at [155, 190] on span "14" at bounding box center [154, 189] width 22 height 22
type input "**********"
click at [155, 190] on span "14" at bounding box center [154, 189] width 22 height 22
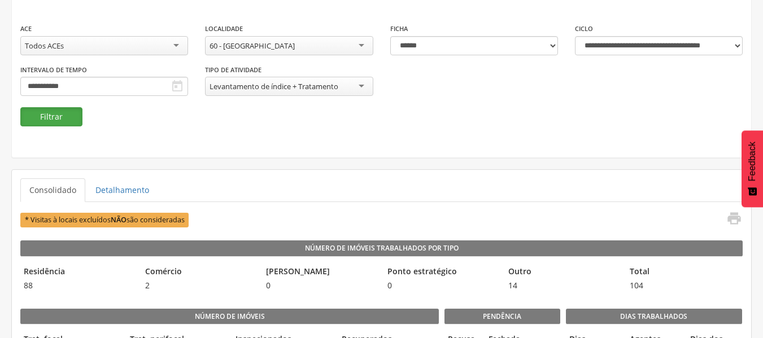
click at [52, 119] on button "Filtrar" at bounding box center [51, 116] width 62 height 19
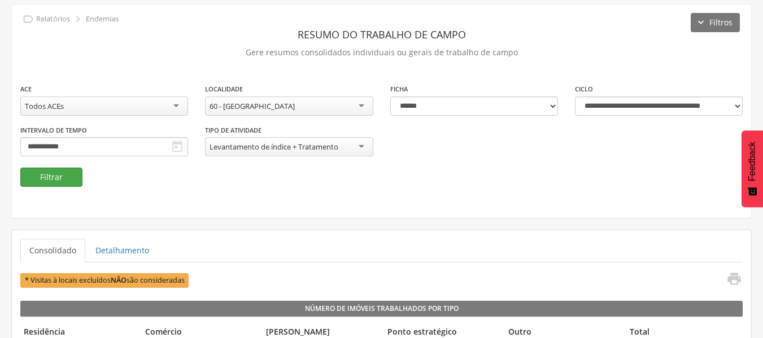
scroll to position [102, 0]
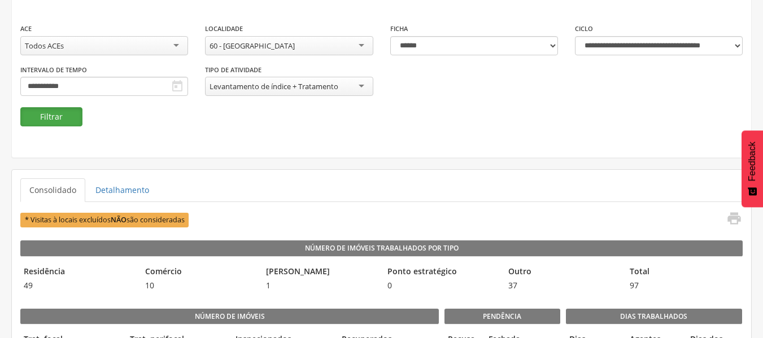
click at [49, 114] on button "Filtrar" at bounding box center [51, 116] width 62 height 19
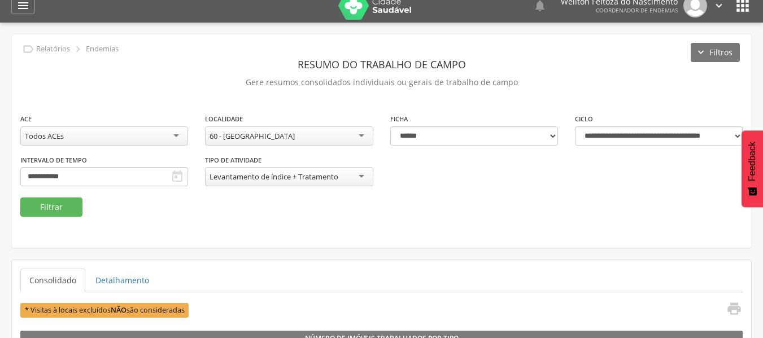
scroll to position [0, 0]
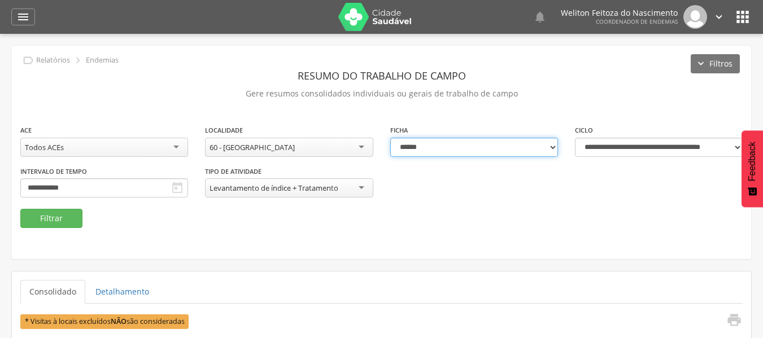
click at [553, 146] on select "**********" at bounding box center [474, 147] width 168 height 19
select select "*"
click at [390, 138] on select "**********" at bounding box center [474, 147] width 168 height 19
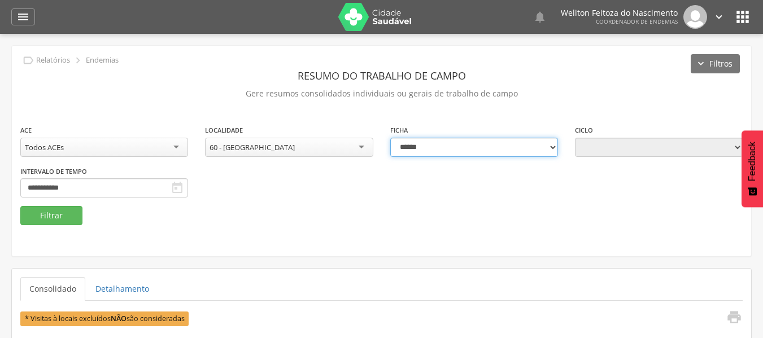
type input "**********"
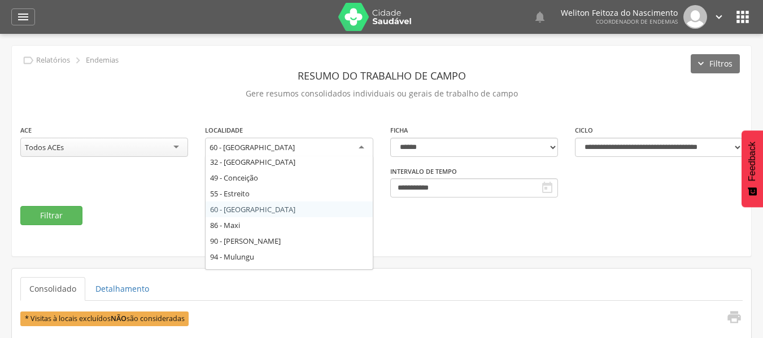
click at [362, 147] on div "60 - [GEOGRAPHIC_DATA]" at bounding box center [289, 148] width 168 height 20
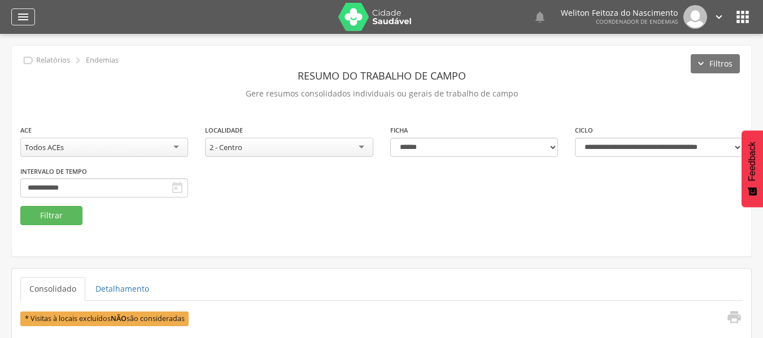
click at [22, 18] on icon "" at bounding box center [23, 17] width 14 height 14
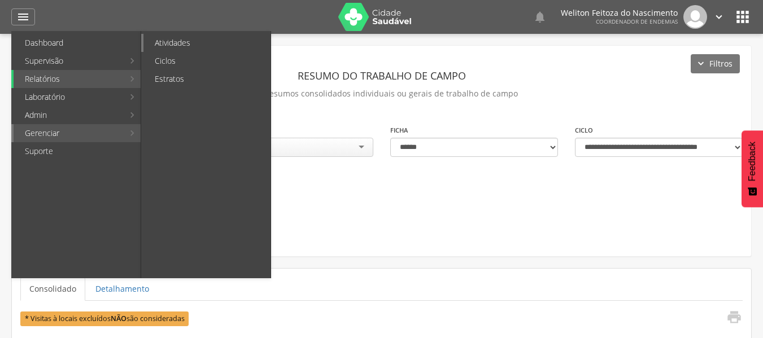
click at [177, 43] on link "Atividades" at bounding box center [206, 43] width 127 height 18
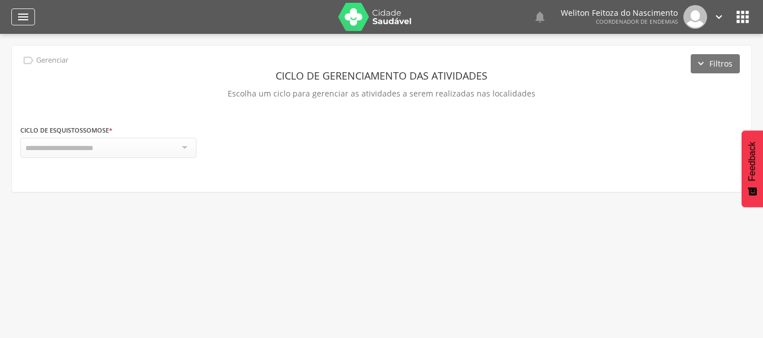
click at [23, 15] on icon "" at bounding box center [23, 17] width 14 height 14
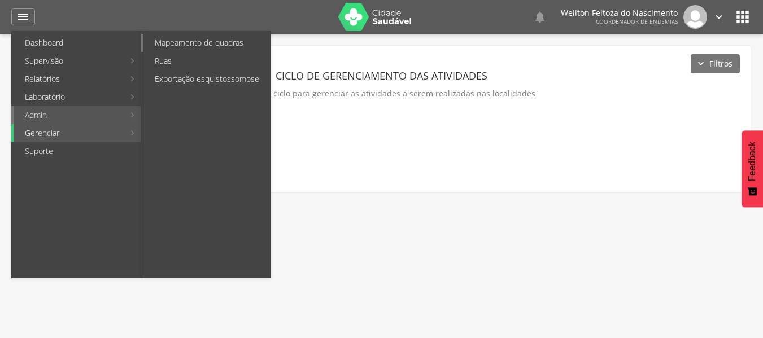
click at [218, 43] on link "Mapeamento de quadras" at bounding box center [206, 43] width 127 height 18
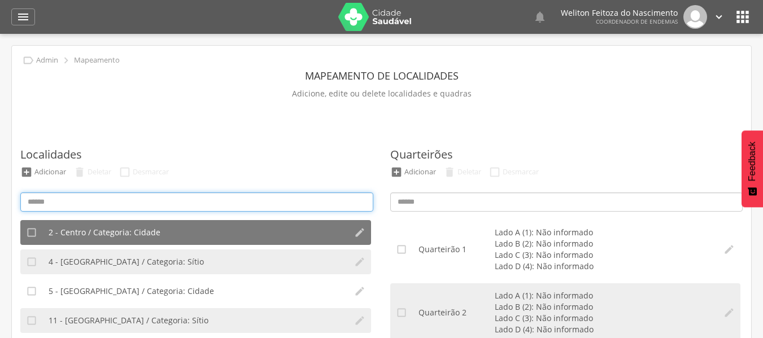
click at [62, 203] on input at bounding box center [196, 202] width 353 height 19
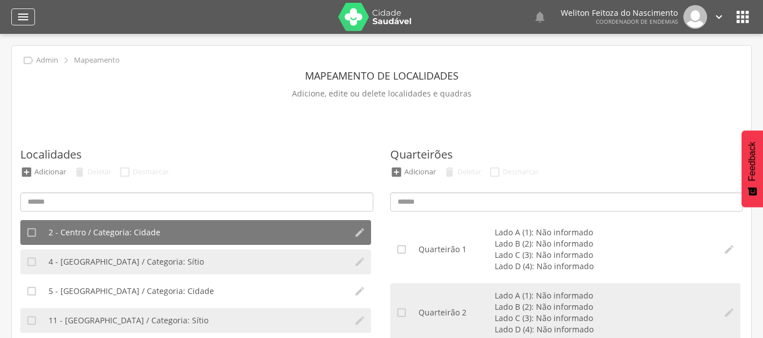
click at [19, 13] on icon "" at bounding box center [23, 17] width 14 height 14
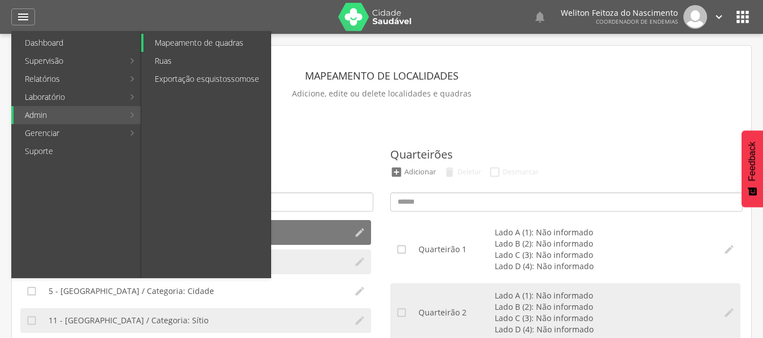
click at [210, 45] on link "Mapeamento de quadras" at bounding box center [206, 43] width 127 height 18
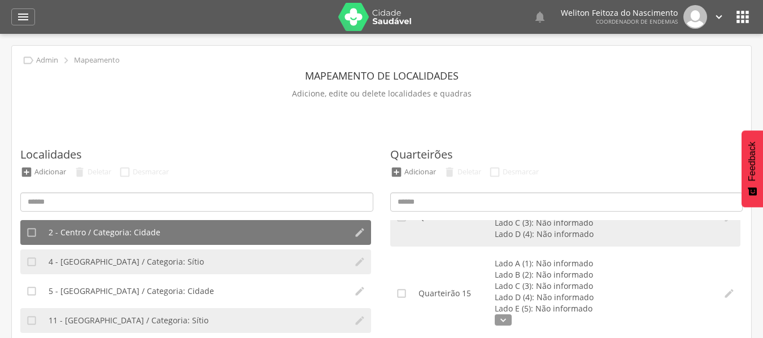
scroll to position [881, 0]
click at [717, 14] on icon "" at bounding box center [719, 17] width 12 height 12
click at [28, 58] on icon "" at bounding box center [28, 60] width 12 height 12
click at [82, 60] on p "Mapeamento" at bounding box center [97, 60] width 46 height 9
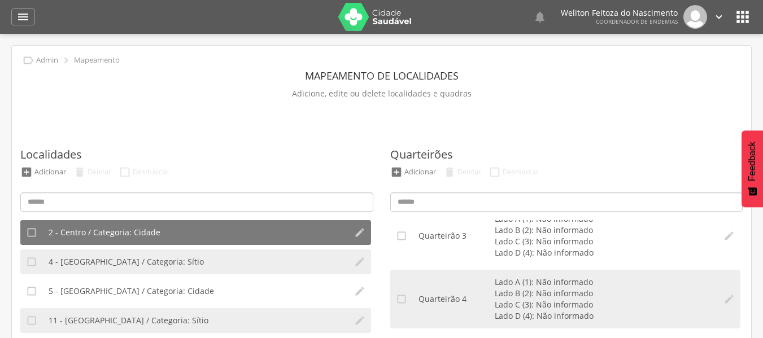
scroll to position [0, 0]
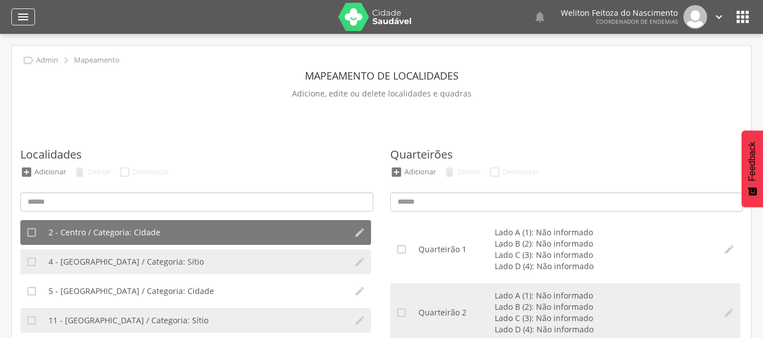
click at [20, 17] on icon "" at bounding box center [23, 17] width 14 height 14
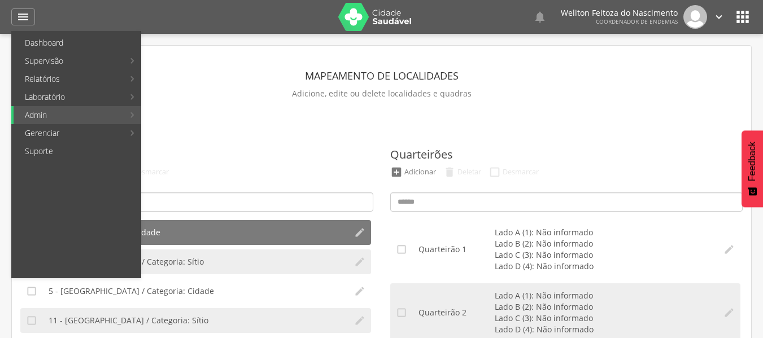
click at [211, 89] on p "Adicione, edite ou delete localidades e quadras" at bounding box center [381, 94] width 722 height 16
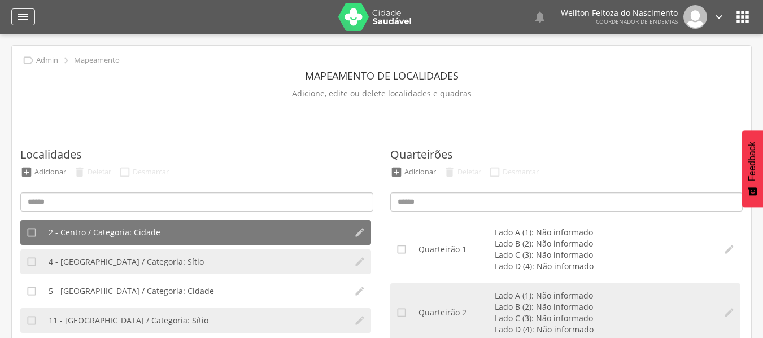
click at [24, 17] on icon "" at bounding box center [23, 17] width 14 height 14
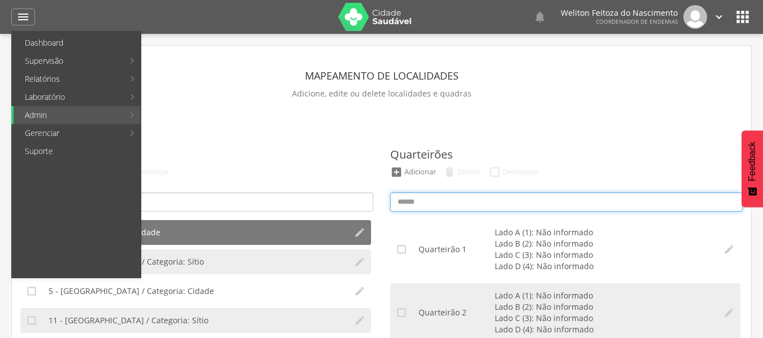
click at [422, 202] on input at bounding box center [566, 202] width 353 height 19
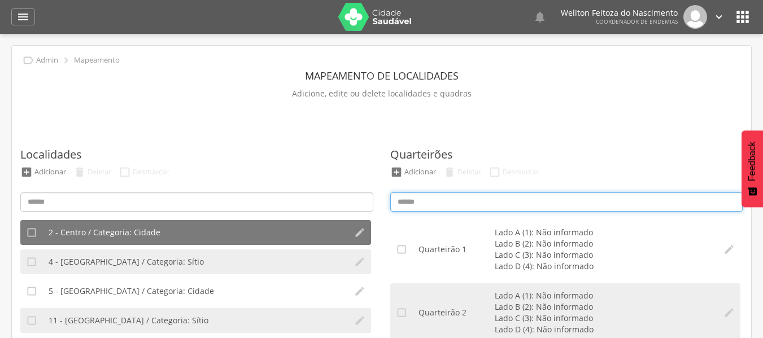
click at [422, 202] on input at bounding box center [566, 202] width 353 height 19
type input "*"
click at [422, 202] on input "*" at bounding box center [566, 202] width 353 height 19
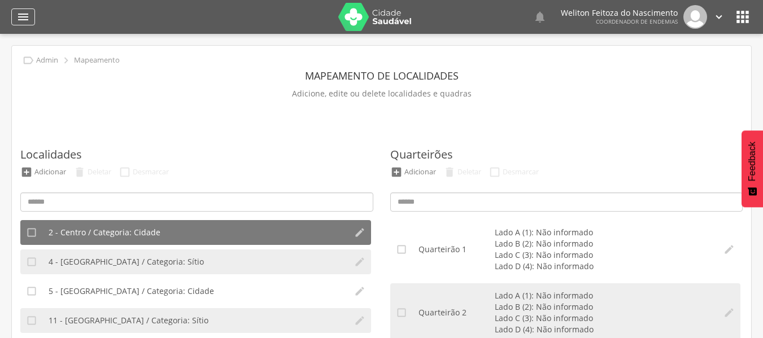
click at [23, 18] on icon "" at bounding box center [23, 17] width 14 height 14
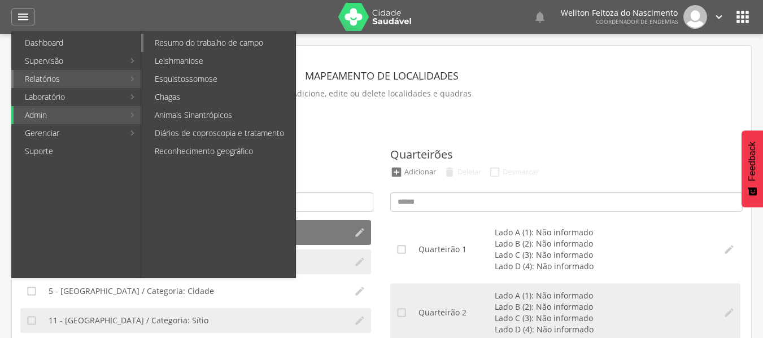
click at [203, 46] on link "Resumo do trabalho de campo" at bounding box center [219, 43] width 152 height 18
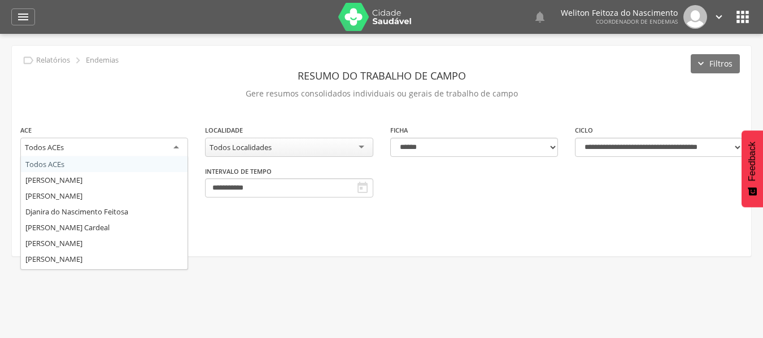
click at [176, 146] on div "Todos ACEs" at bounding box center [104, 148] width 168 height 20
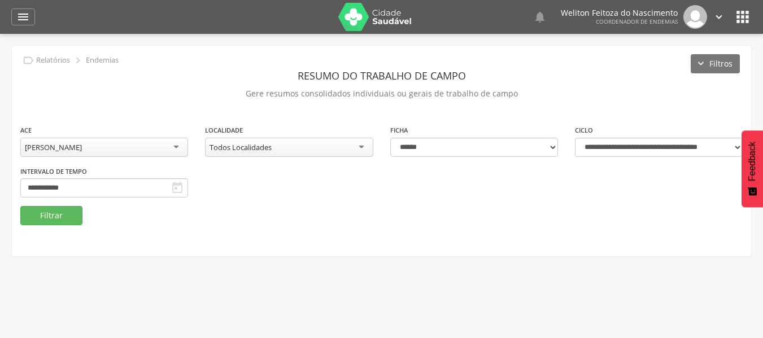
click at [741, 14] on icon "" at bounding box center [743, 17] width 18 height 18
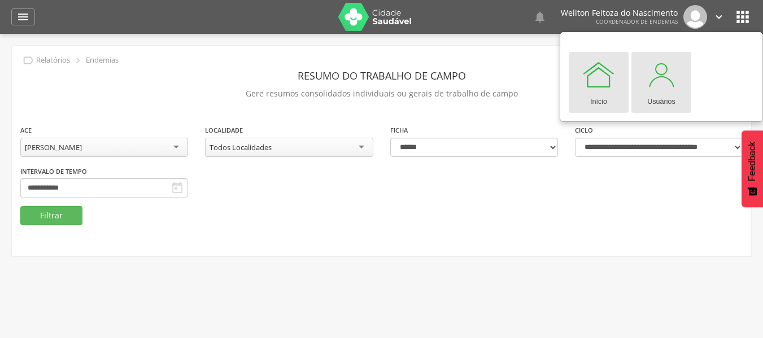
click at [664, 82] on div at bounding box center [662, 75] width 34 height 34
